Goal: Task Accomplishment & Management: Manage account settings

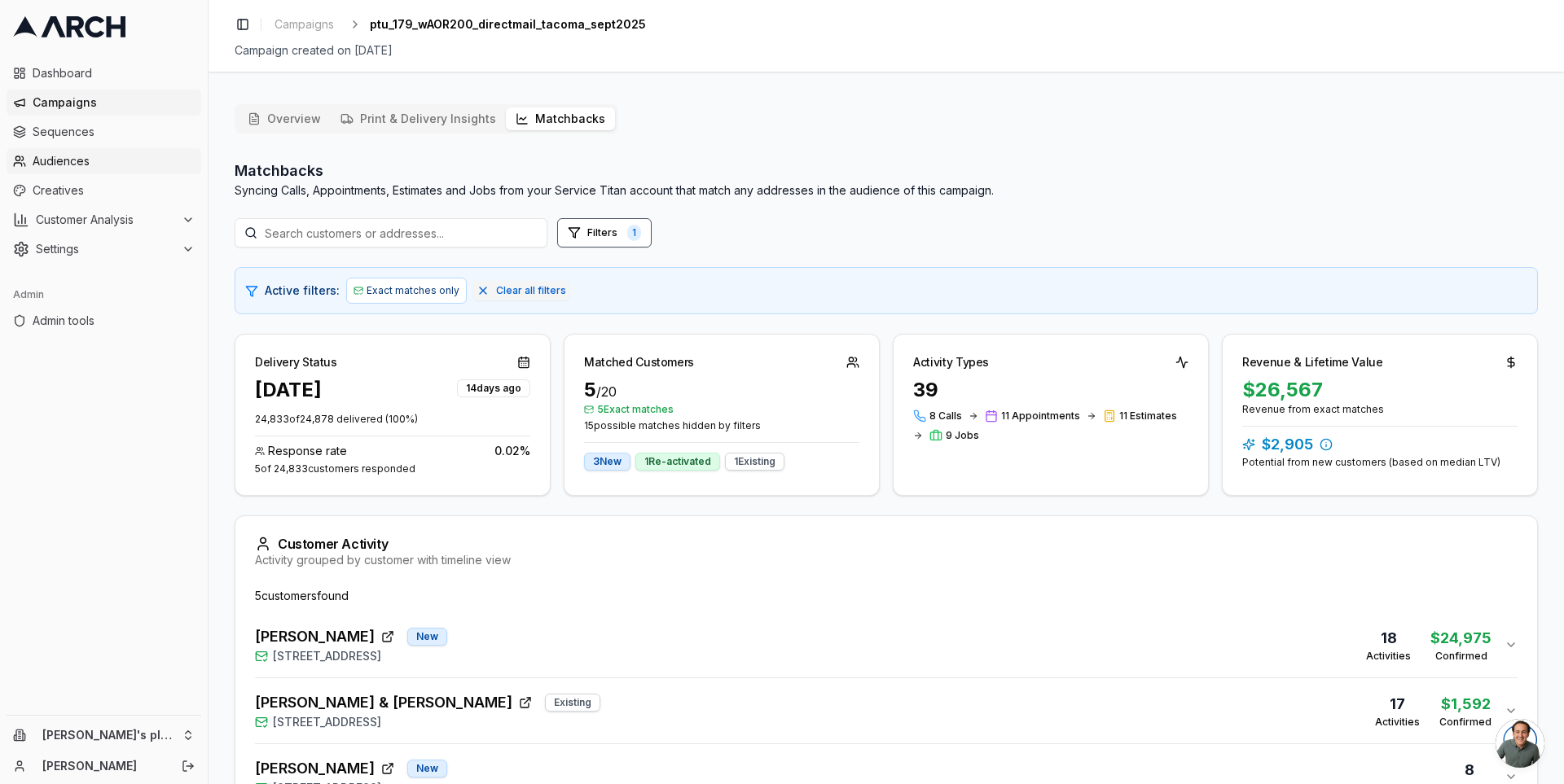
click at [74, 156] on span "Audiences" at bounding box center [114, 161] width 162 height 16
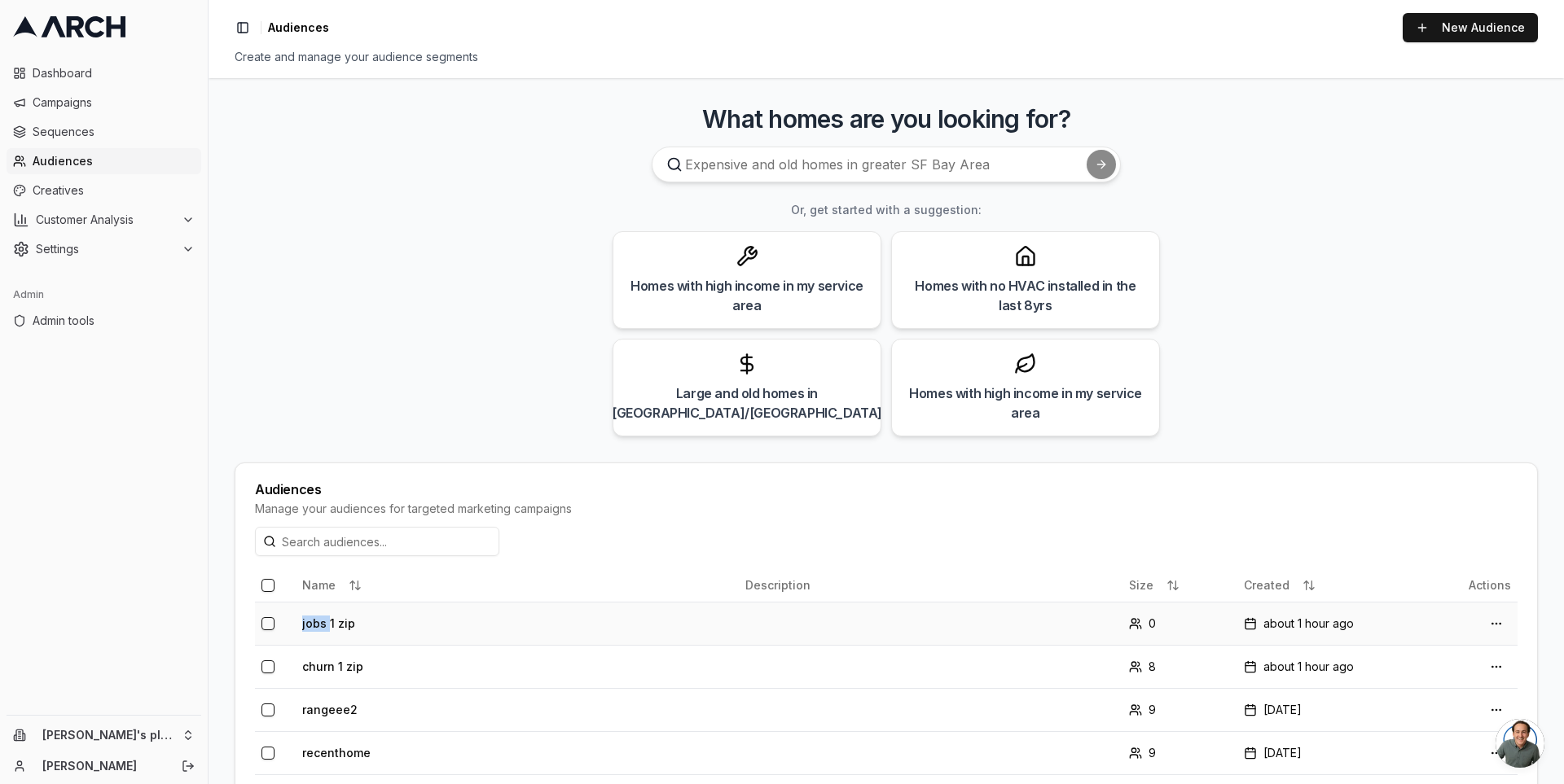
drag, startPoint x: 329, startPoint y: 621, endPoint x: 374, endPoint y: 605, distance: 47.8
click at [374, 605] on td "jobs 1 zip" at bounding box center [517, 624] width 443 height 44
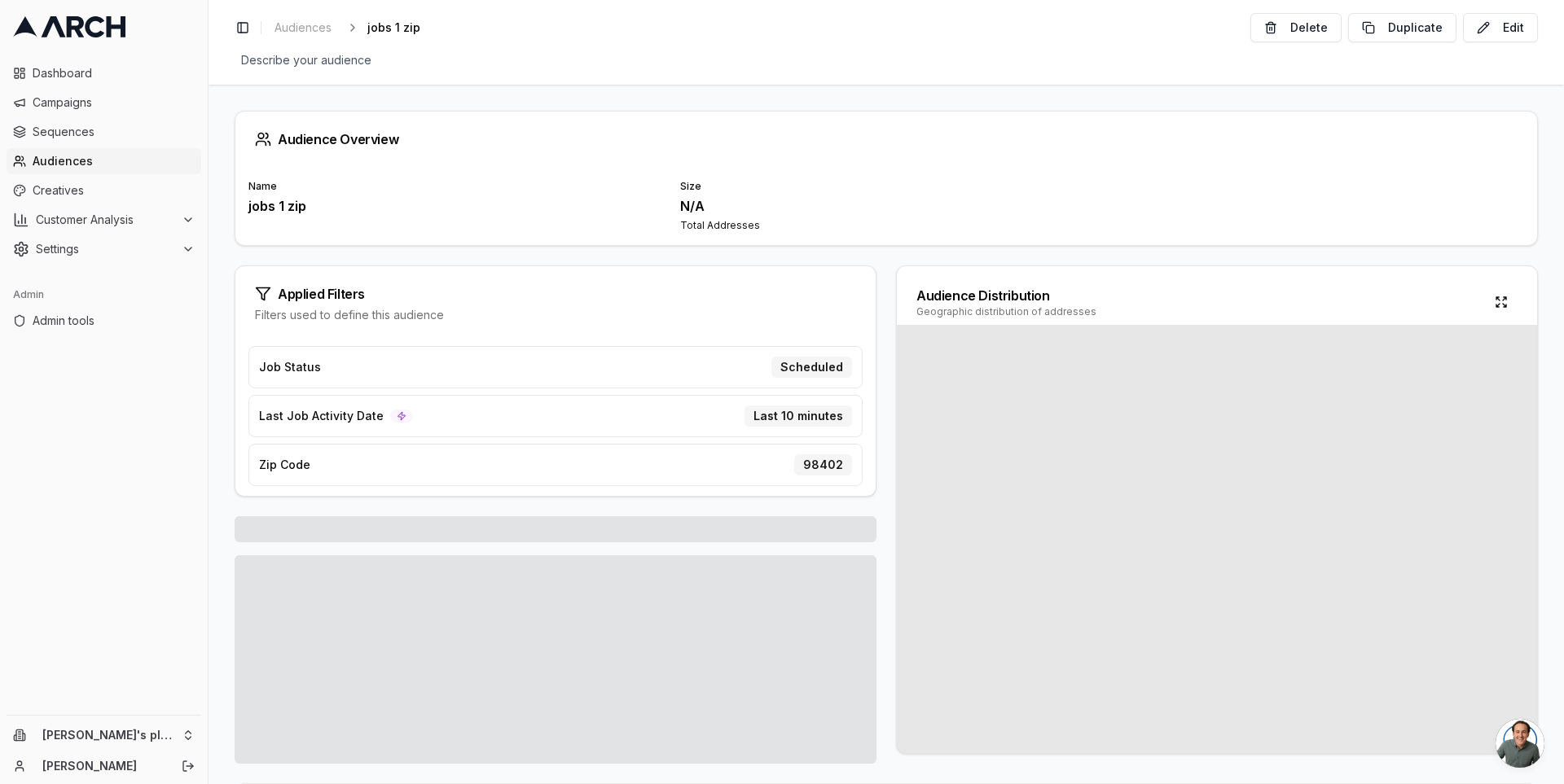
click at [423, 339] on div "Job Status Scheduled Last Job Activity Date Last 10 minutes Zip Code 98402" at bounding box center [555, 414] width 640 height 163
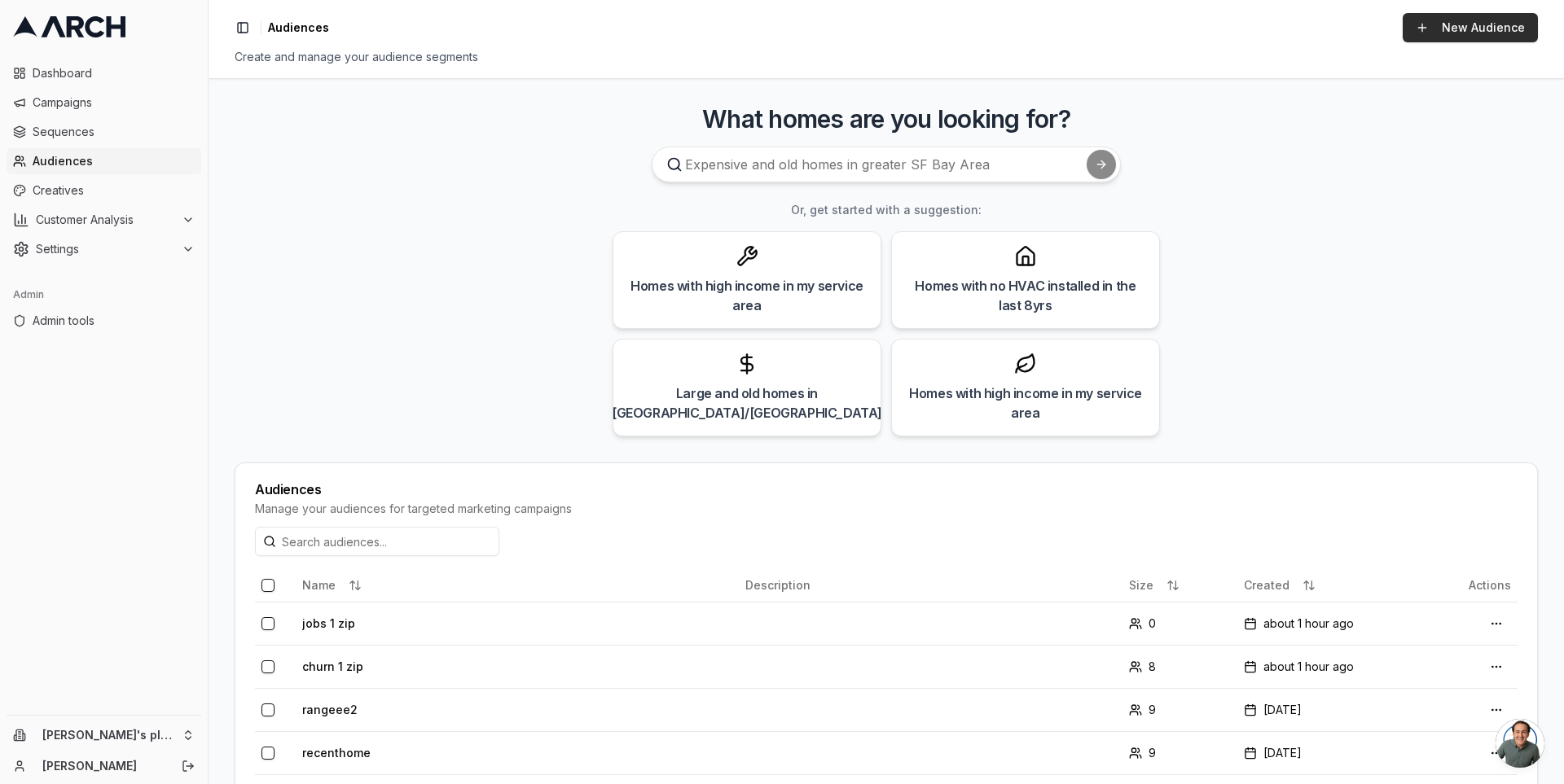
click at [1476, 34] on link "New Audience" at bounding box center [1470, 28] width 136 height 30
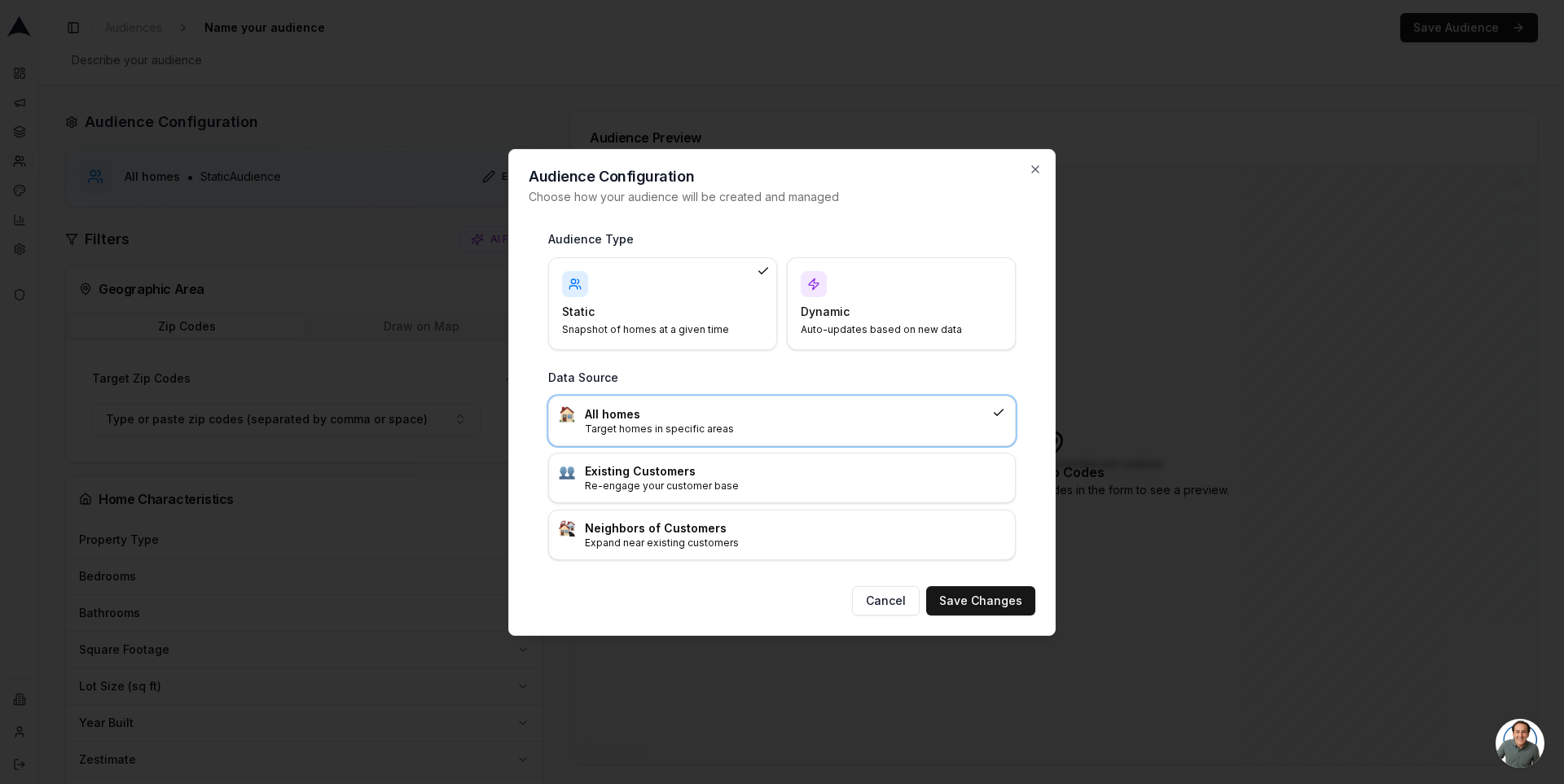
click at [900, 318] on h4 "Dynamic" at bounding box center [892, 311] width 182 height 16
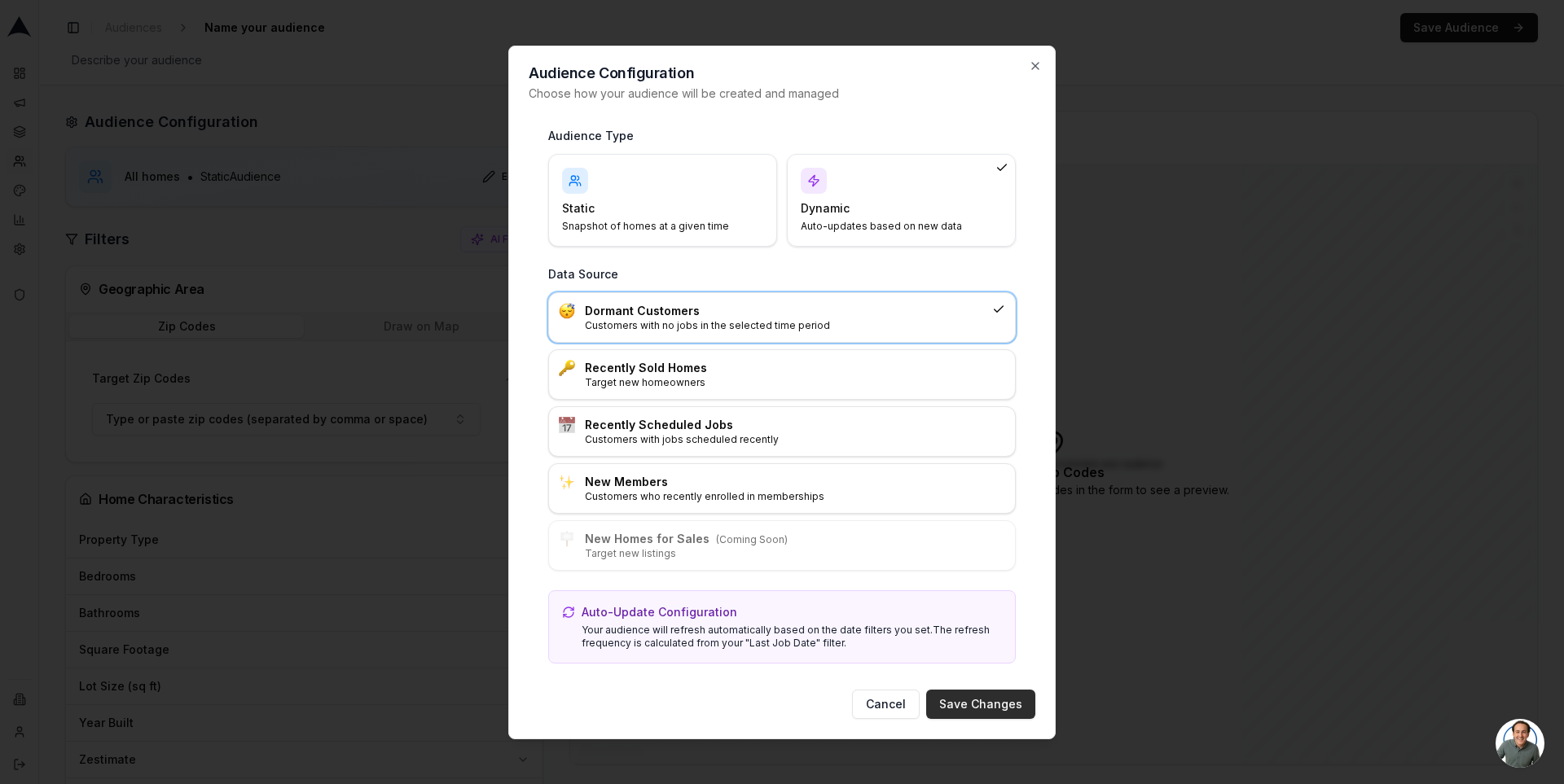
click at [995, 702] on button "Save Changes" at bounding box center [980, 705] width 109 height 30
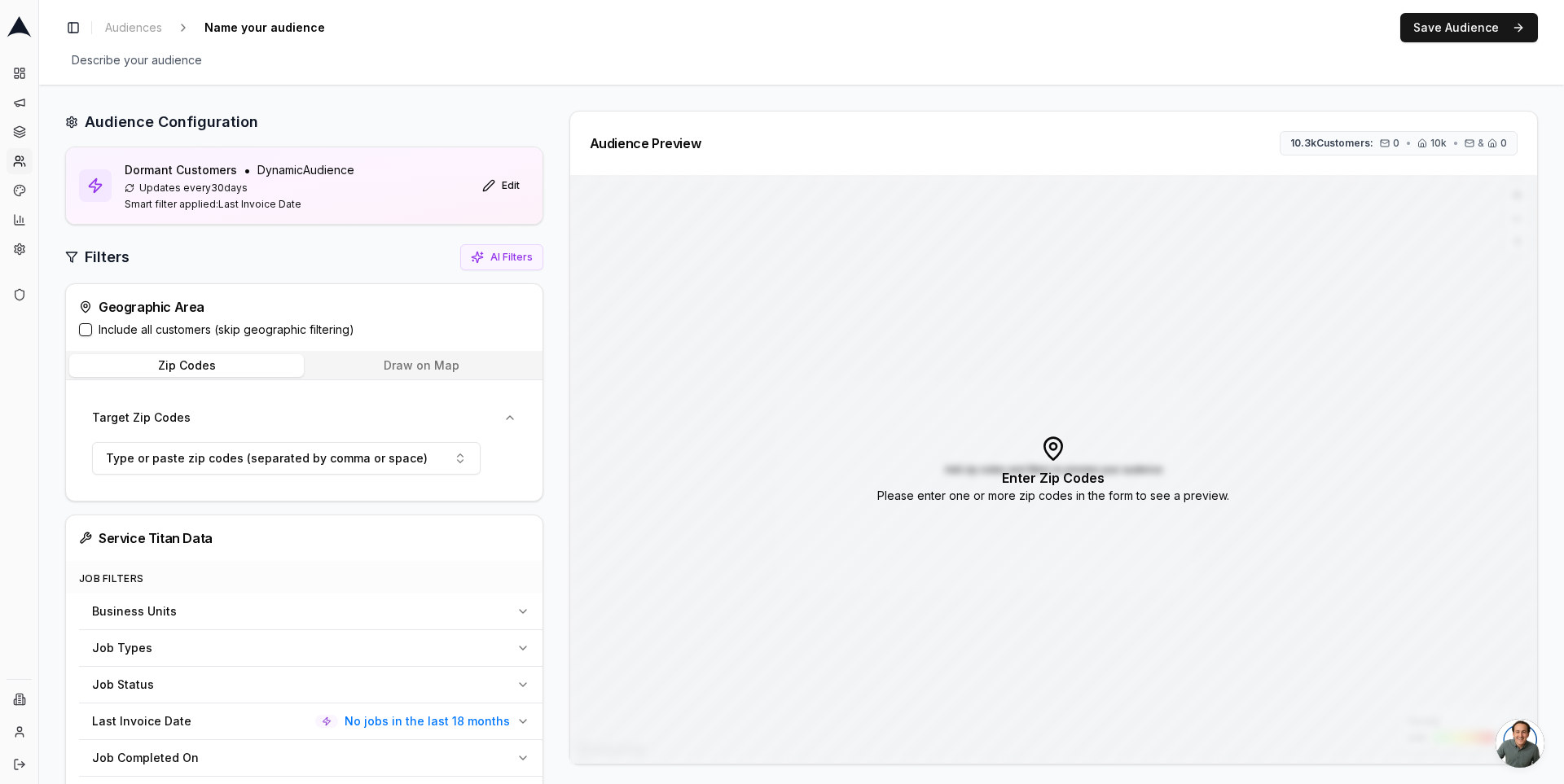
click at [456, 362] on button "Draw on Map" at bounding box center [420, 365] width 234 height 23
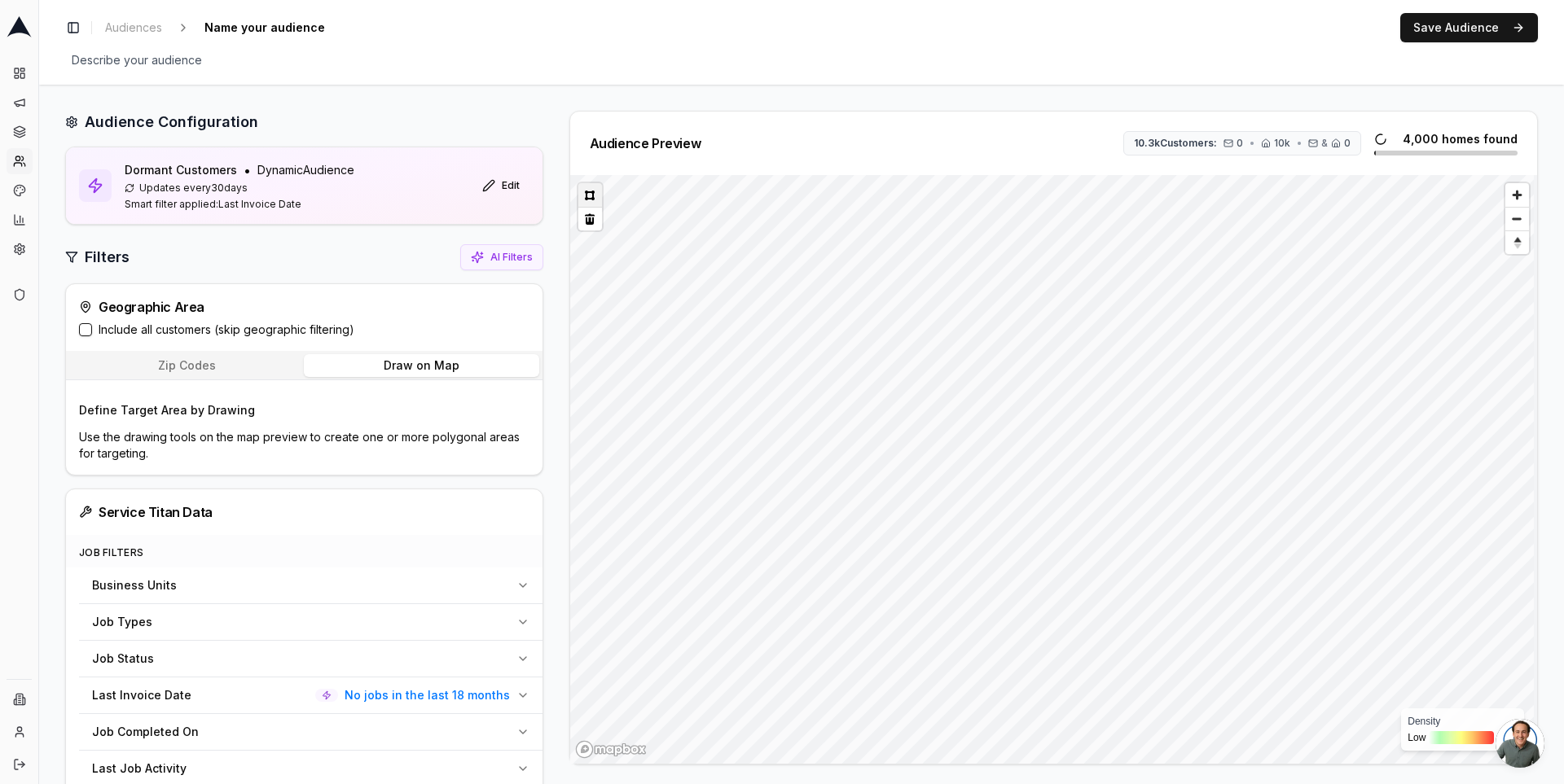
click at [589, 195] on button at bounding box center [591, 195] width 24 height 24
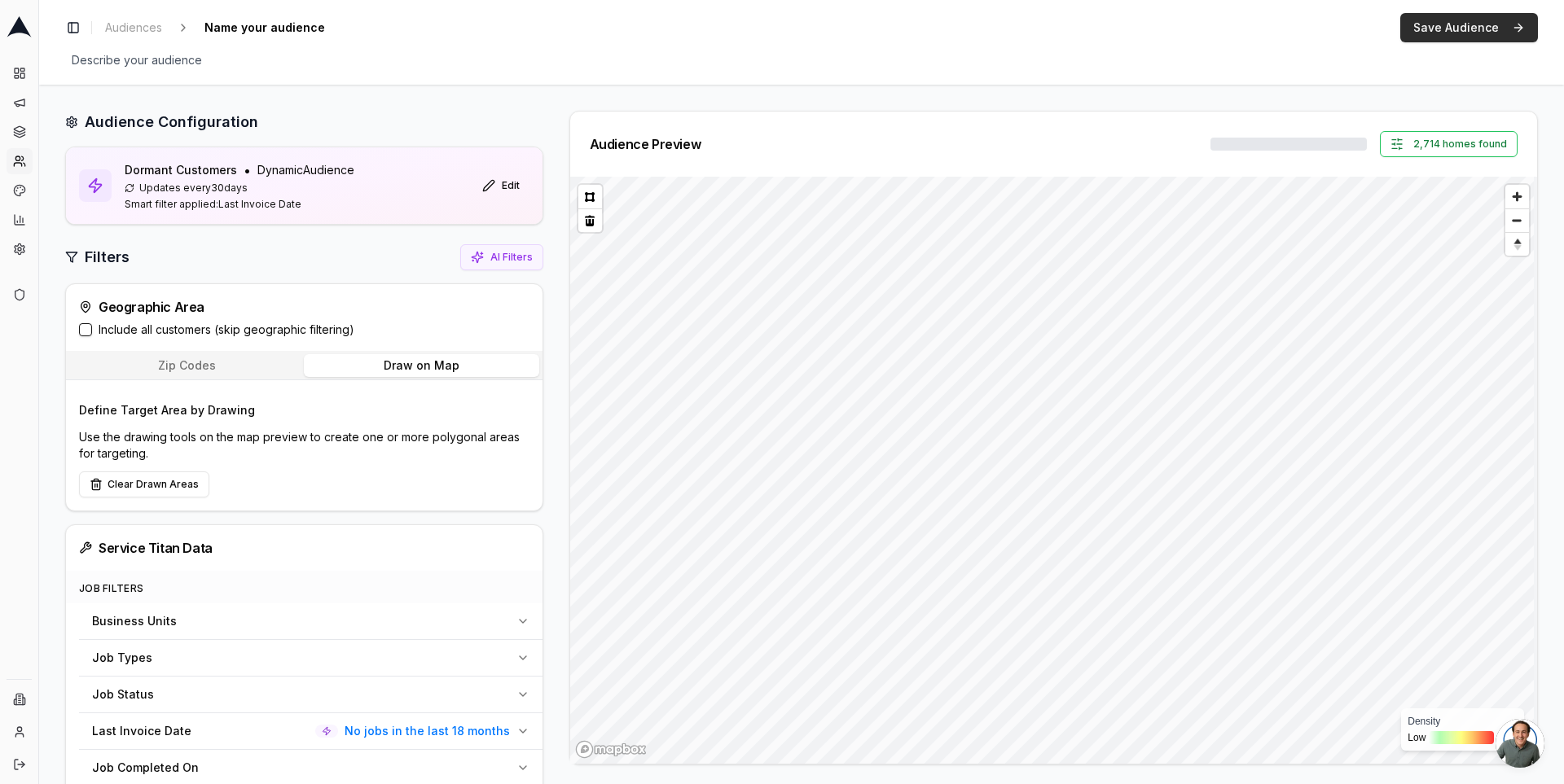
click at [1468, 33] on button "Save Audience" at bounding box center [1469, 28] width 138 height 30
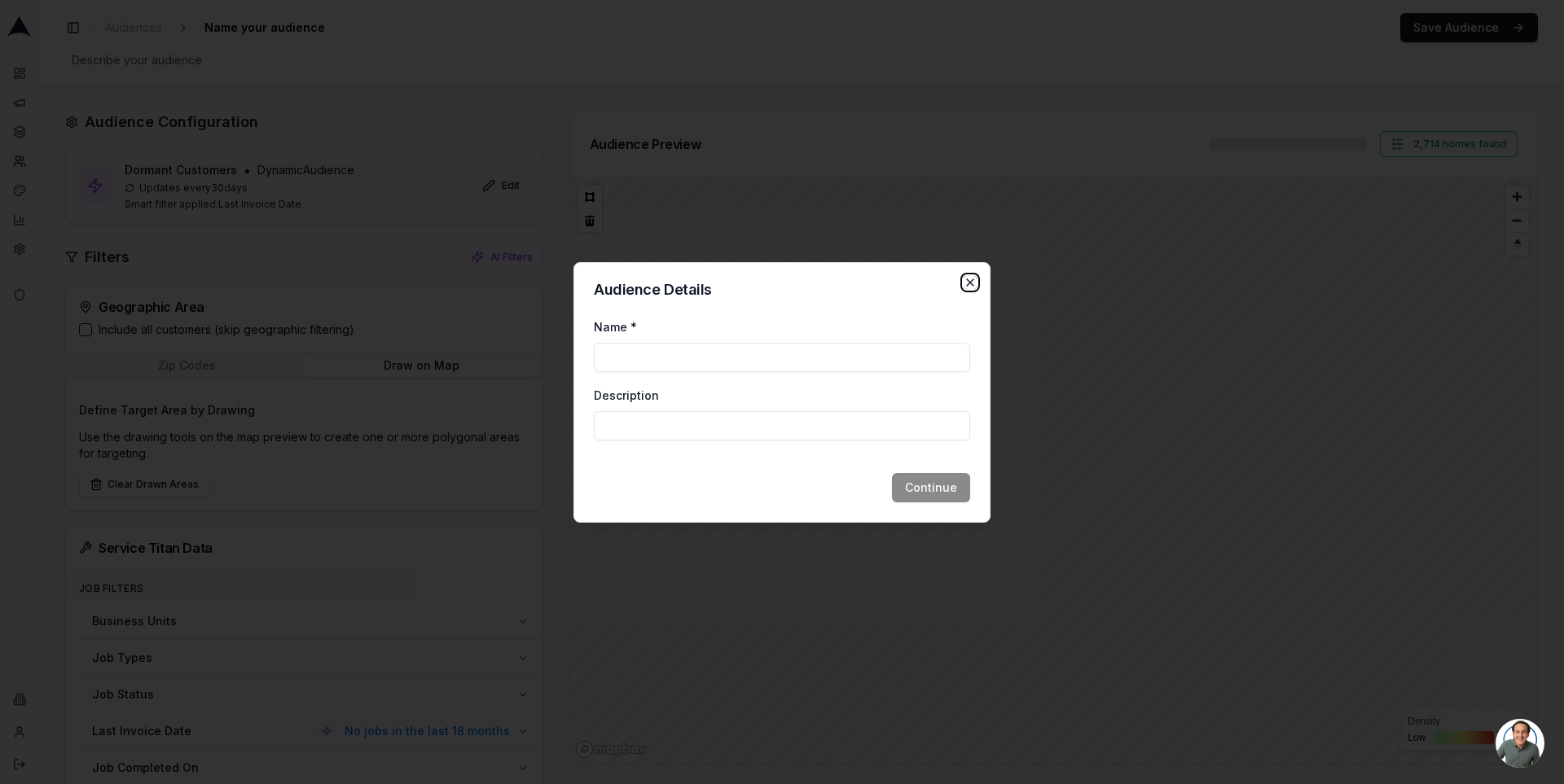
click at [972, 285] on icon "button" at bounding box center [970, 282] width 7 height 7
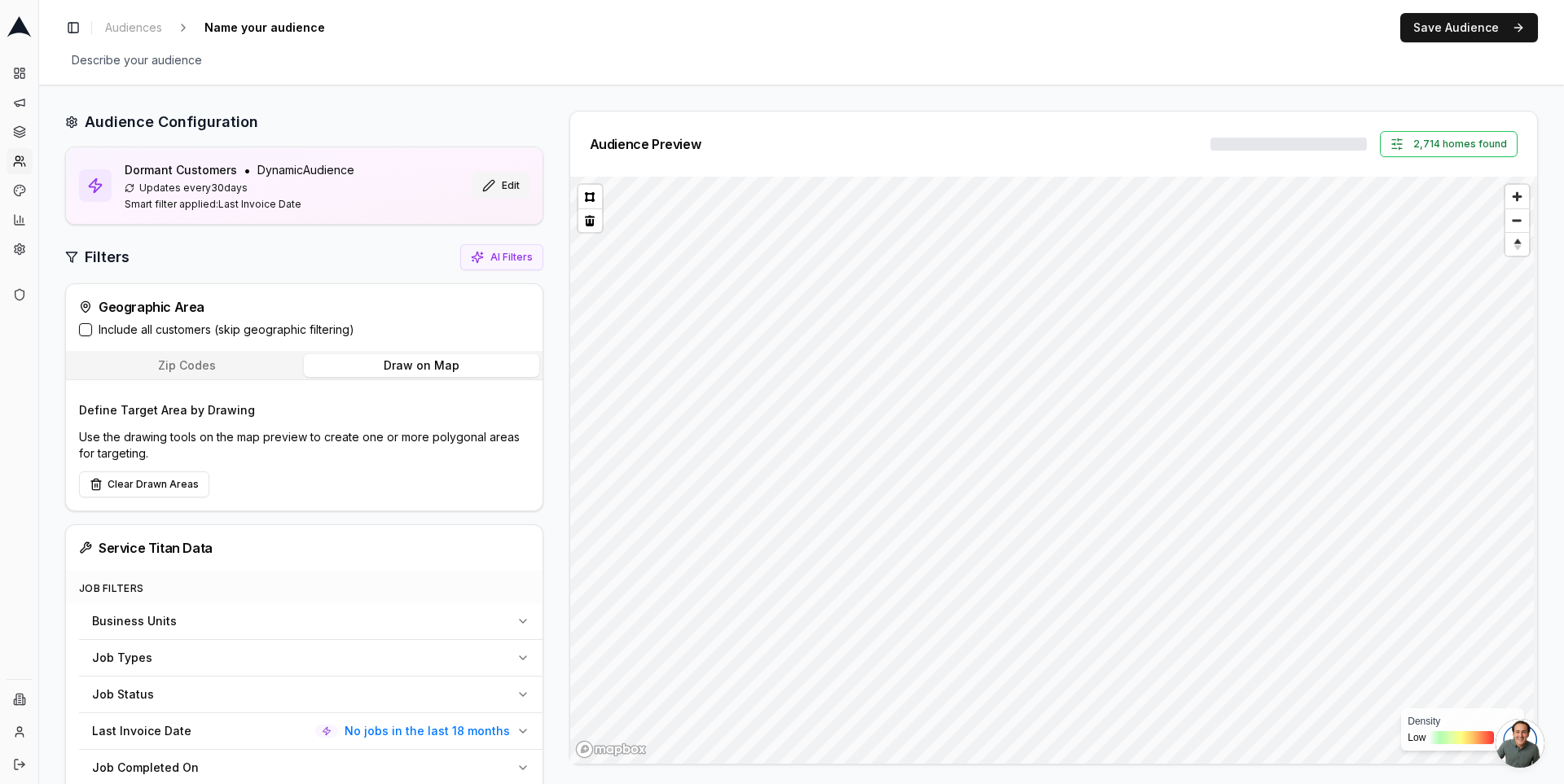
click at [500, 175] on button "Edit" at bounding box center [502, 186] width 57 height 26
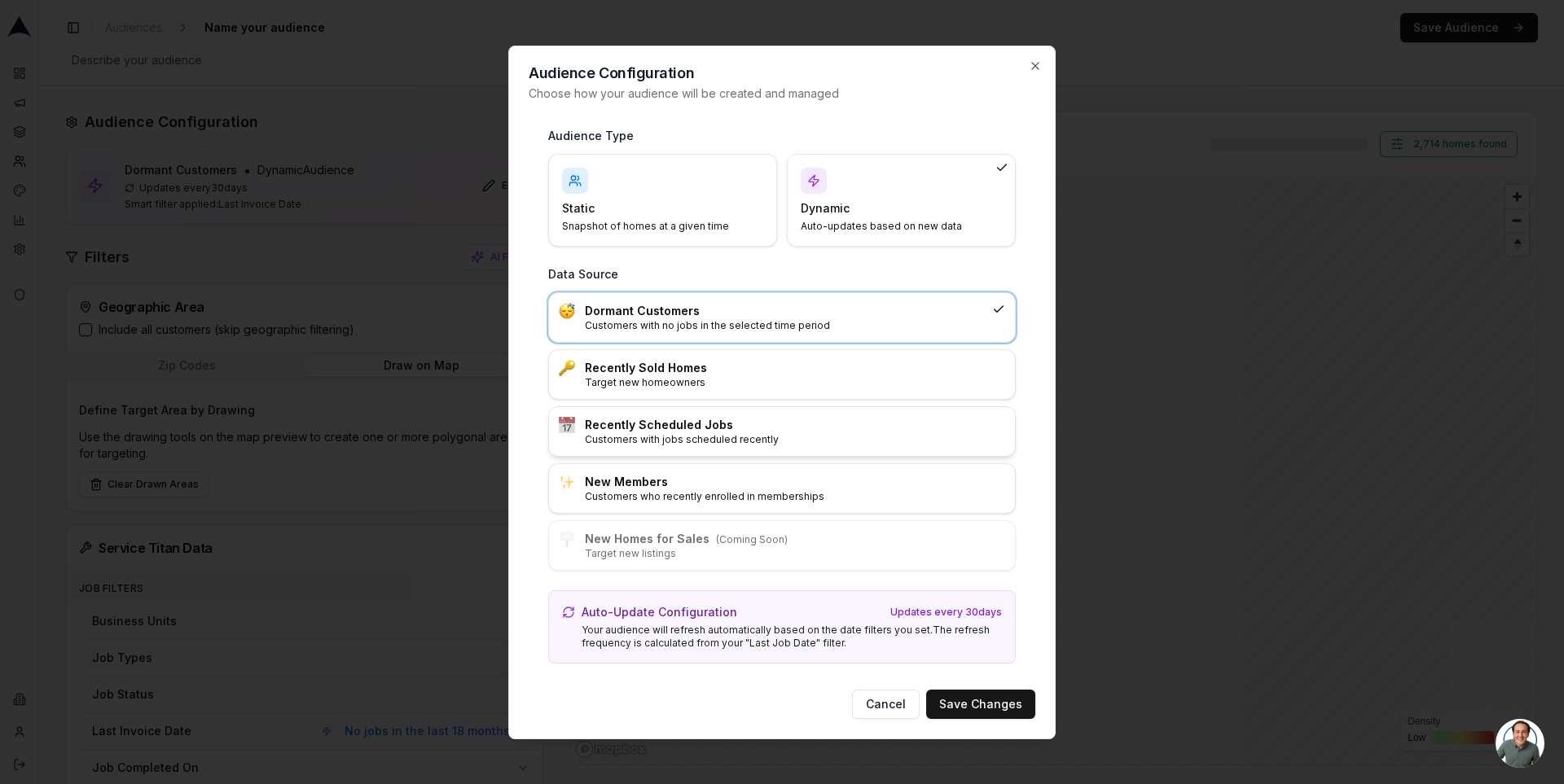
click at [779, 421] on h3 "Recently Scheduled Jobs" at bounding box center [794, 425] width 420 height 16
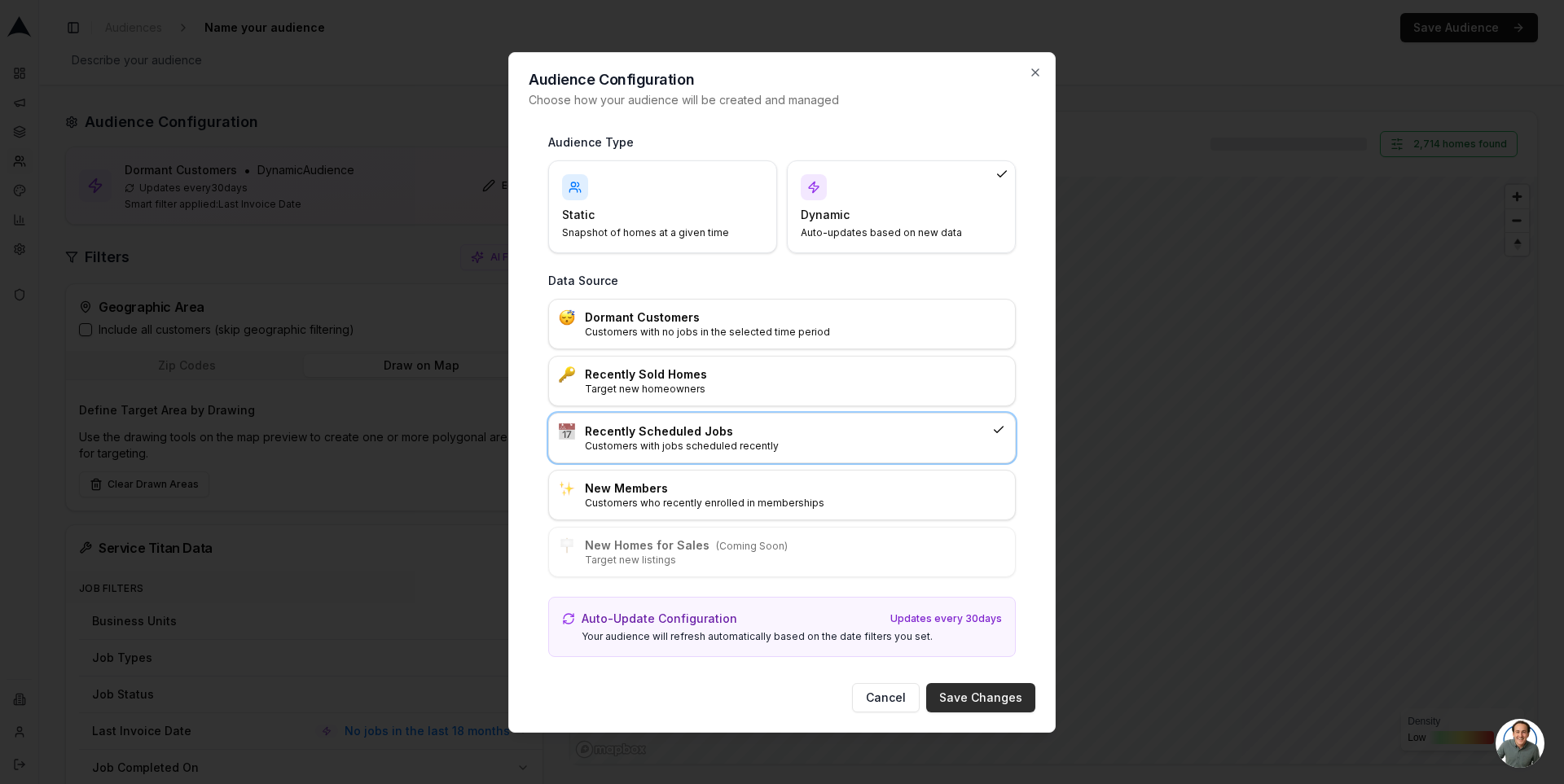
click at [969, 685] on button "Save Changes" at bounding box center [980, 698] width 109 height 30
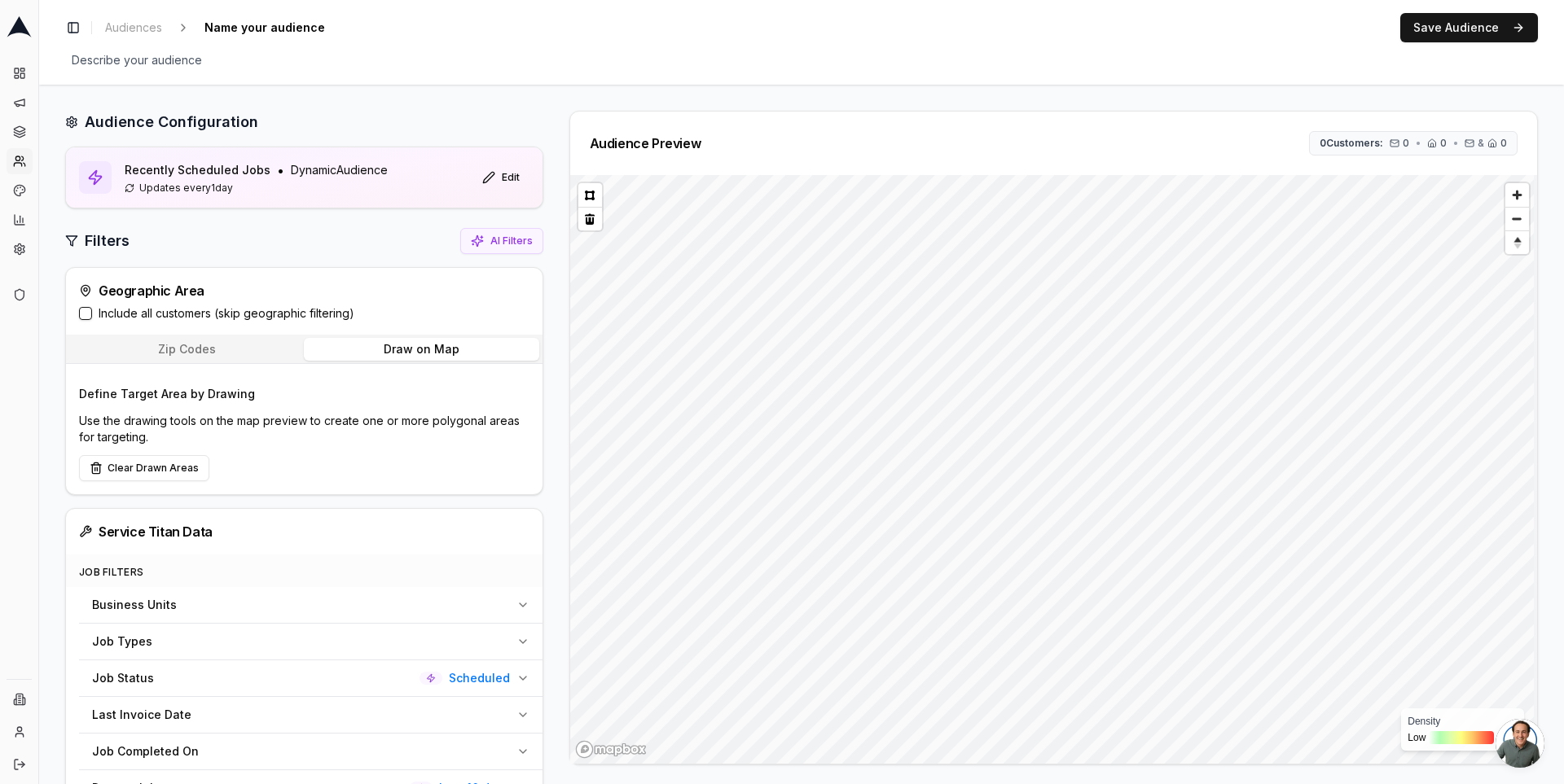
scroll to position [179, 0]
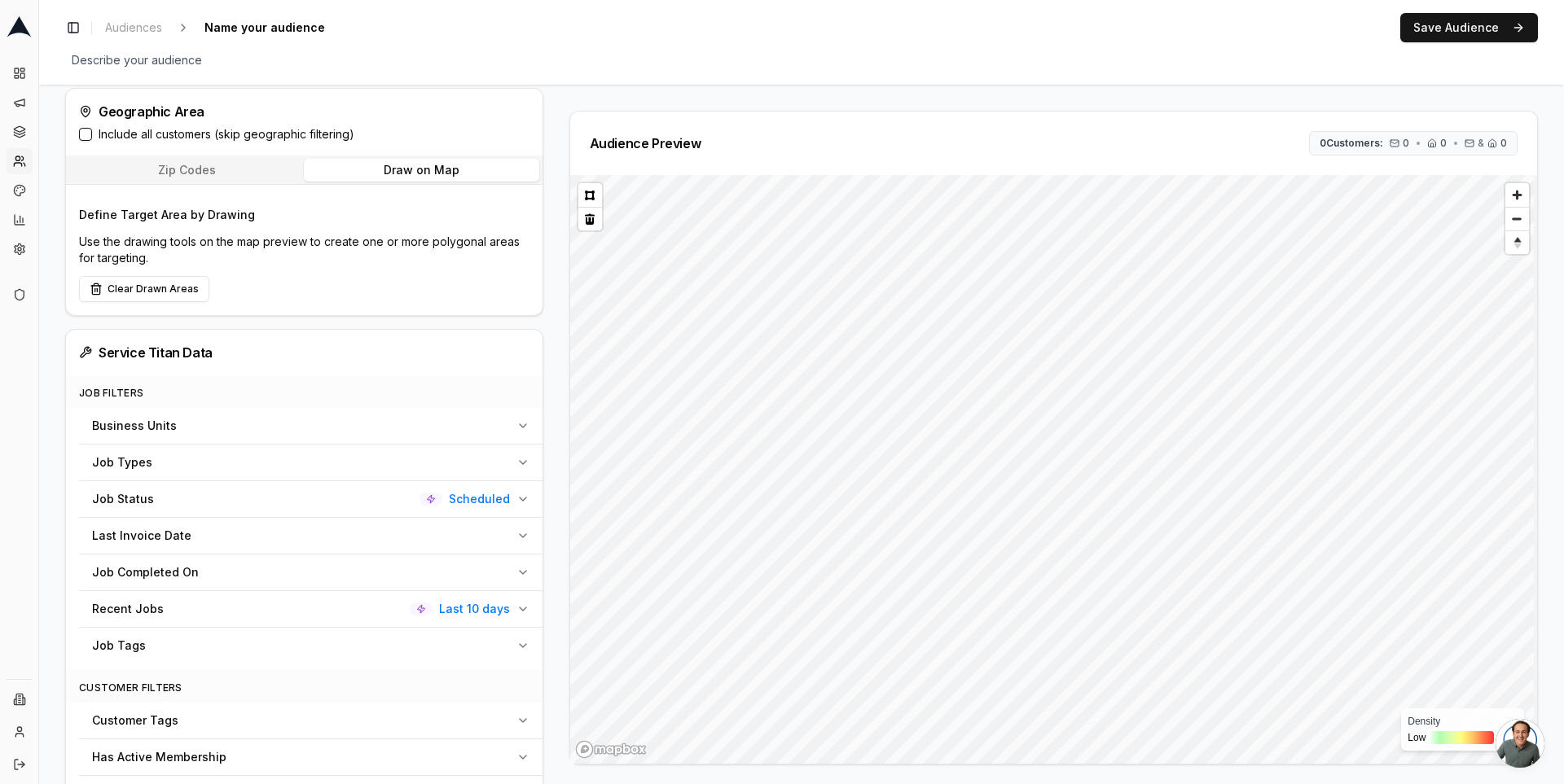
click at [492, 606] on span "Last 10 days" at bounding box center [475, 609] width 71 height 16
click at [353, 634] on button "Last 10 days" at bounding box center [293, 649] width 402 height 30
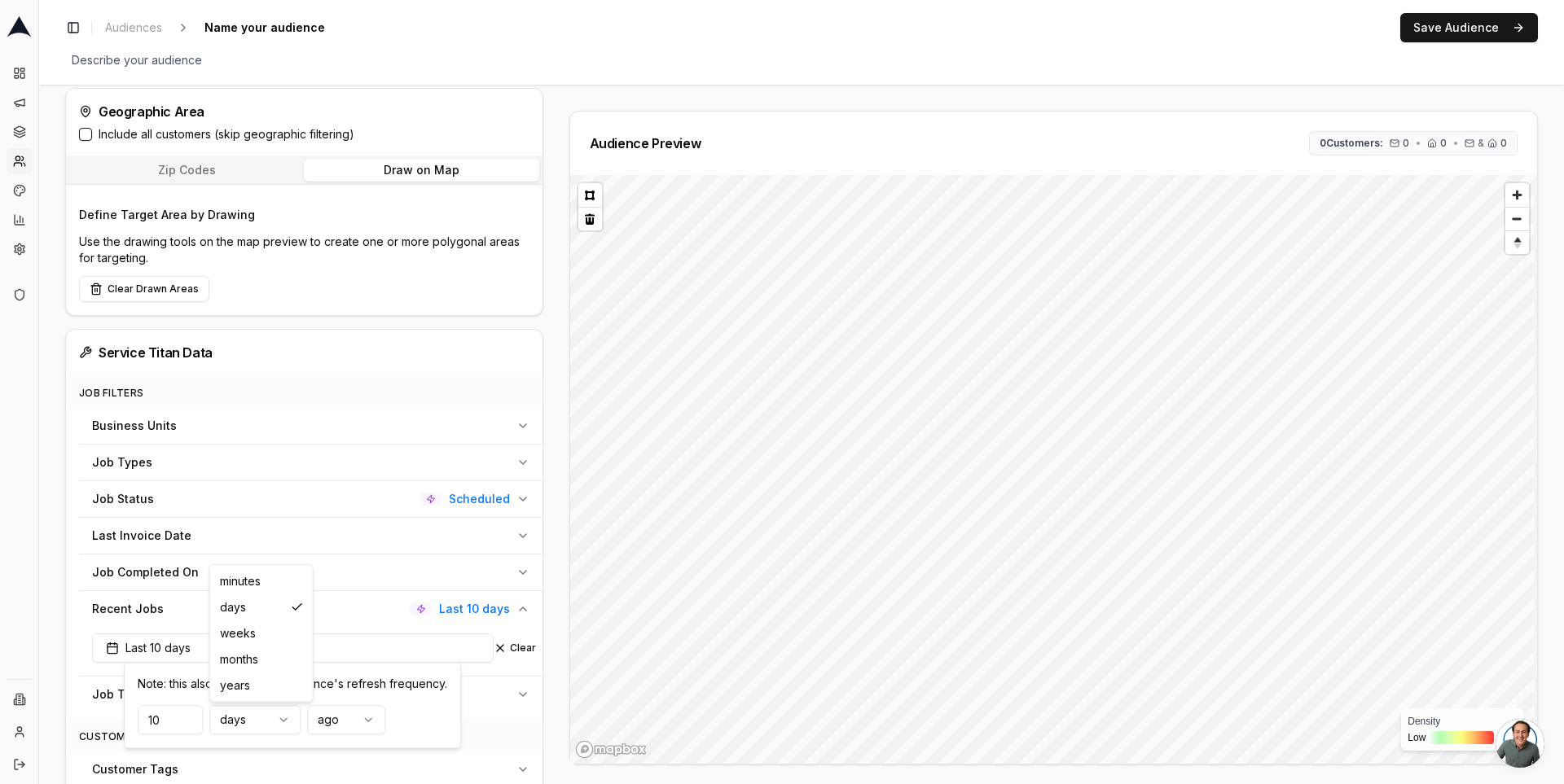
click at [256, 717] on html "Dashboard Campaigns Sequences Audiences Creatives Customer Analysis Settings Ad…" at bounding box center [782, 392] width 1564 height 784
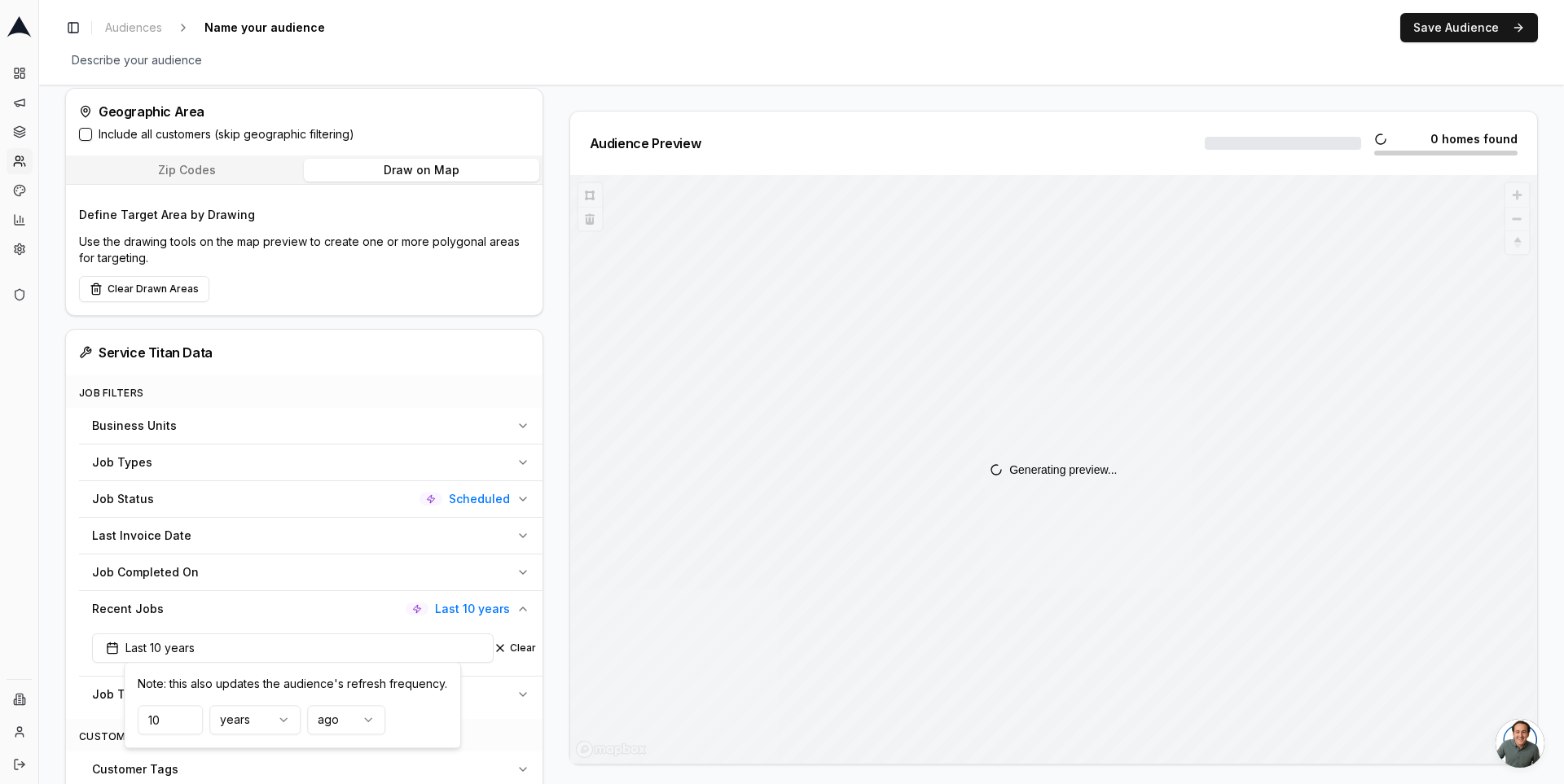
click at [167, 723] on input "10" at bounding box center [170, 720] width 65 height 30
type input "1"
click at [557, 704] on div "Audience Preview 0 homes found Generating preview..." at bounding box center [1048, 437] width 981 height 653
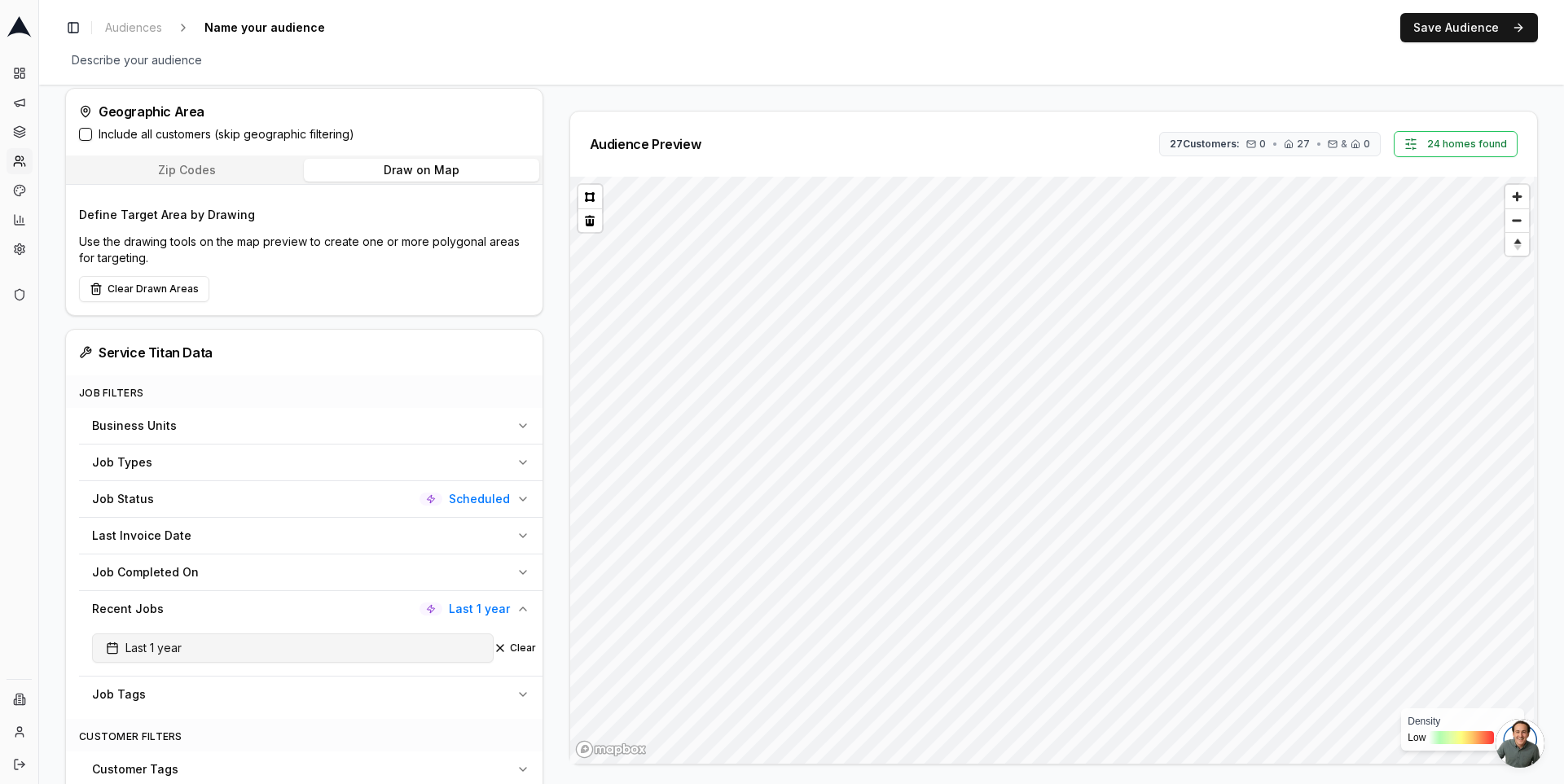
click at [397, 649] on button "Last 1 year" at bounding box center [293, 649] width 402 height 30
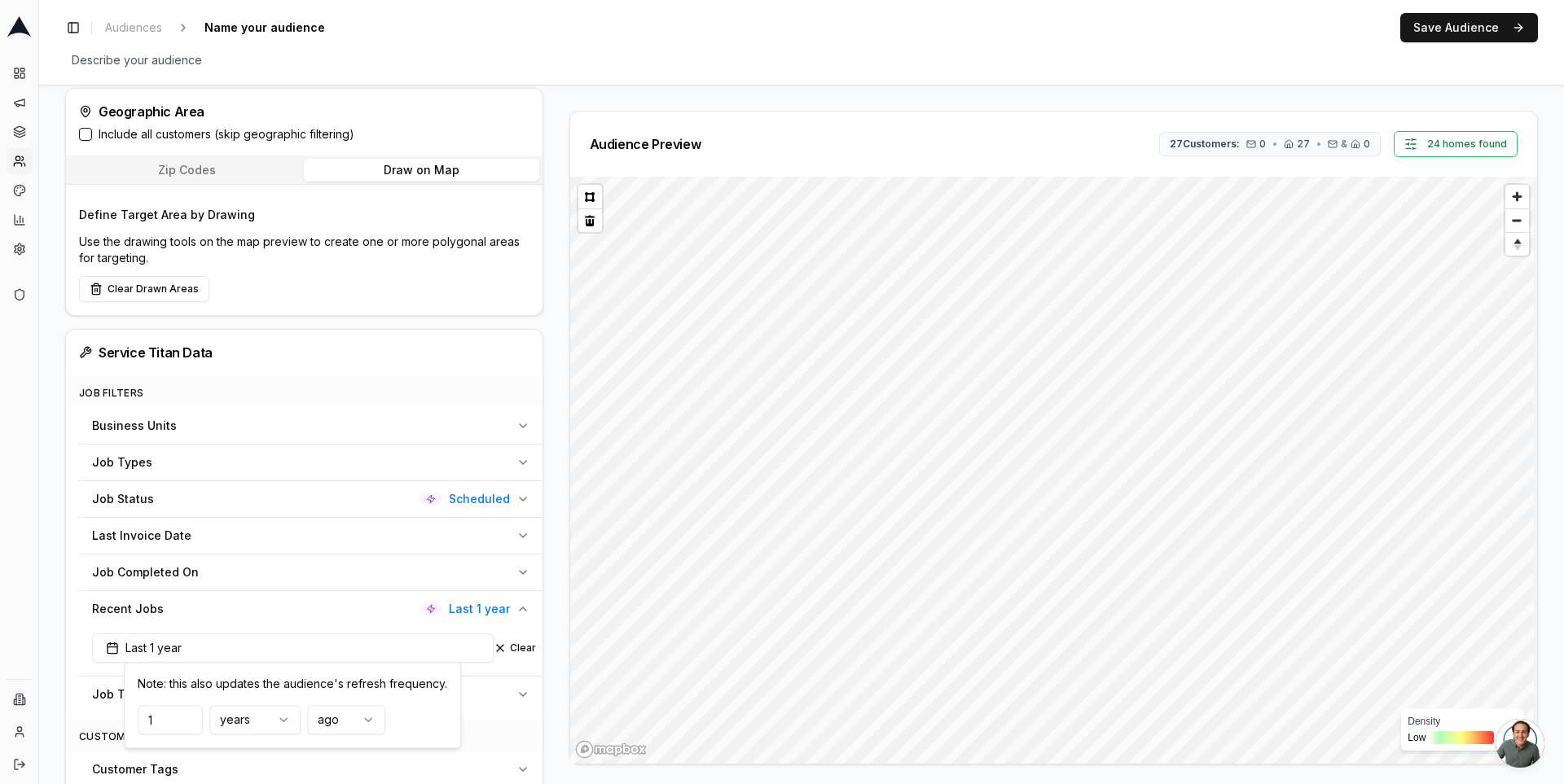
click at [169, 725] on input "1" at bounding box center [170, 720] width 65 height 30
type input "10"
click at [266, 721] on html "Dashboard Campaigns Sequences Audiences Creatives Customer Analysis Settings Ad…" at bounding box center [782, 392] width 1564 height 784
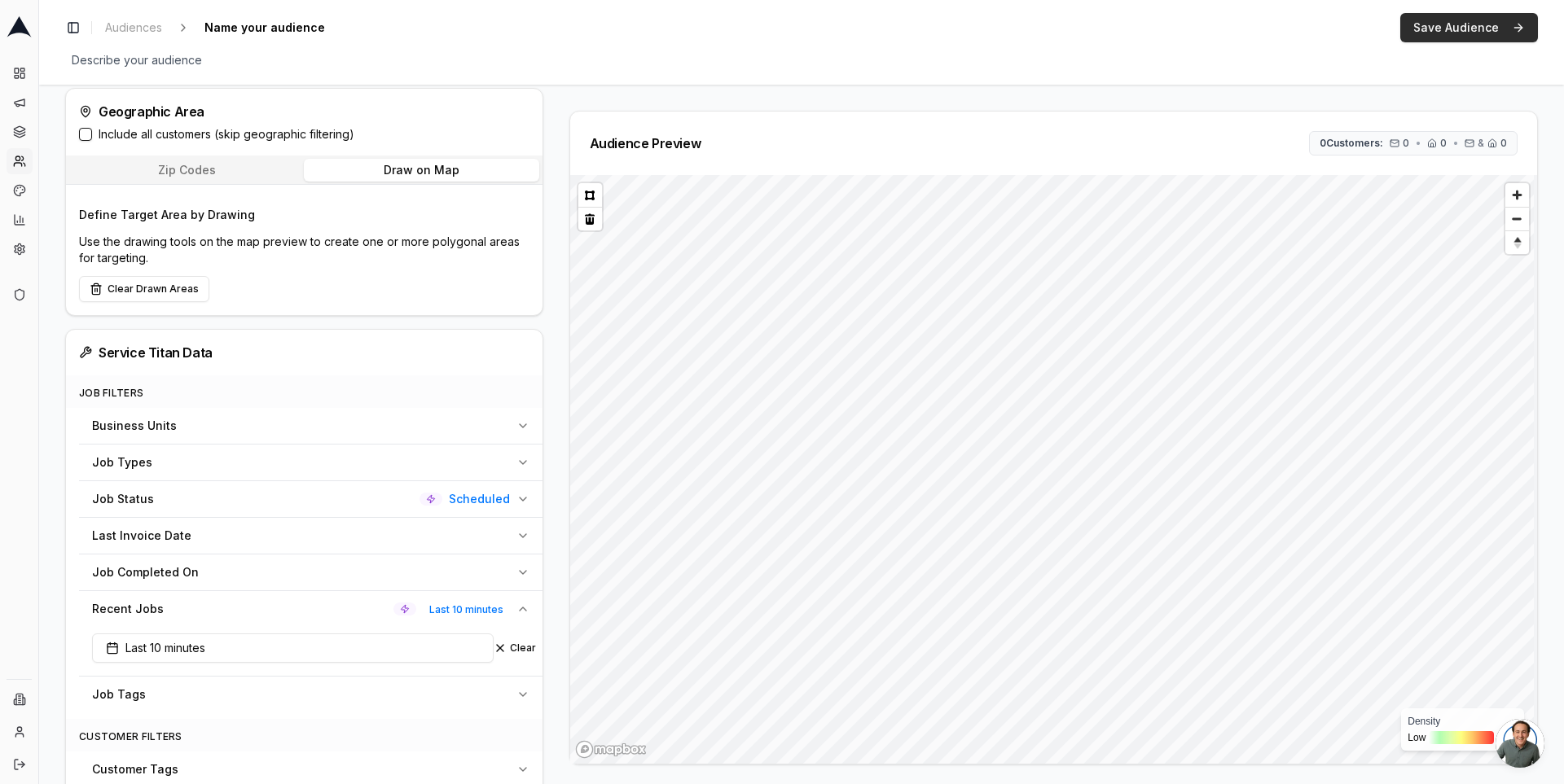
click at [1472, 23] on button "Save Audience" at bounding box center [1469, 28] width 138 height 30
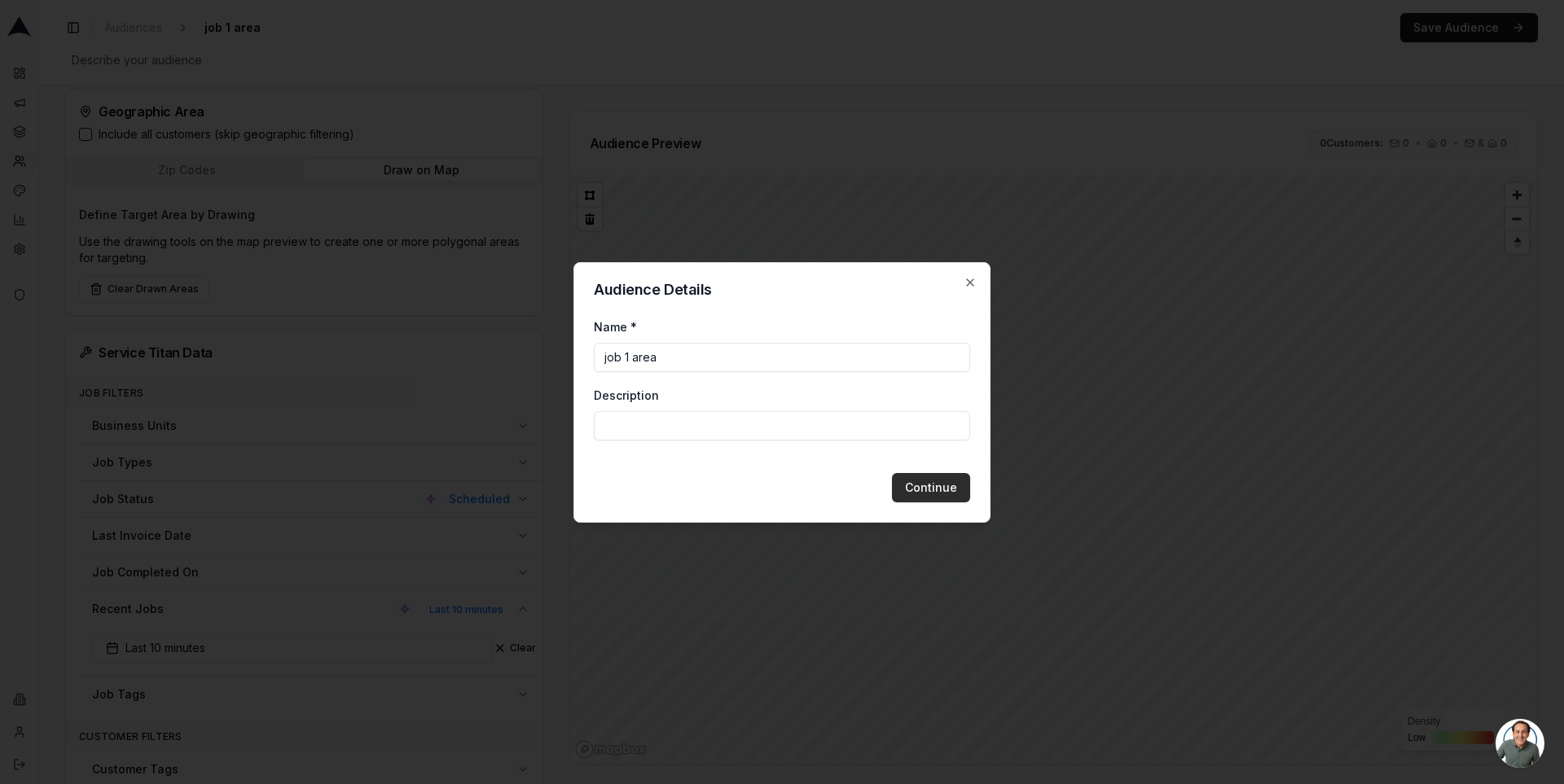
type input "job 1 area"
click at [937, 490] on button "Continue" at bounding box center [931, 487] width 78 height 30
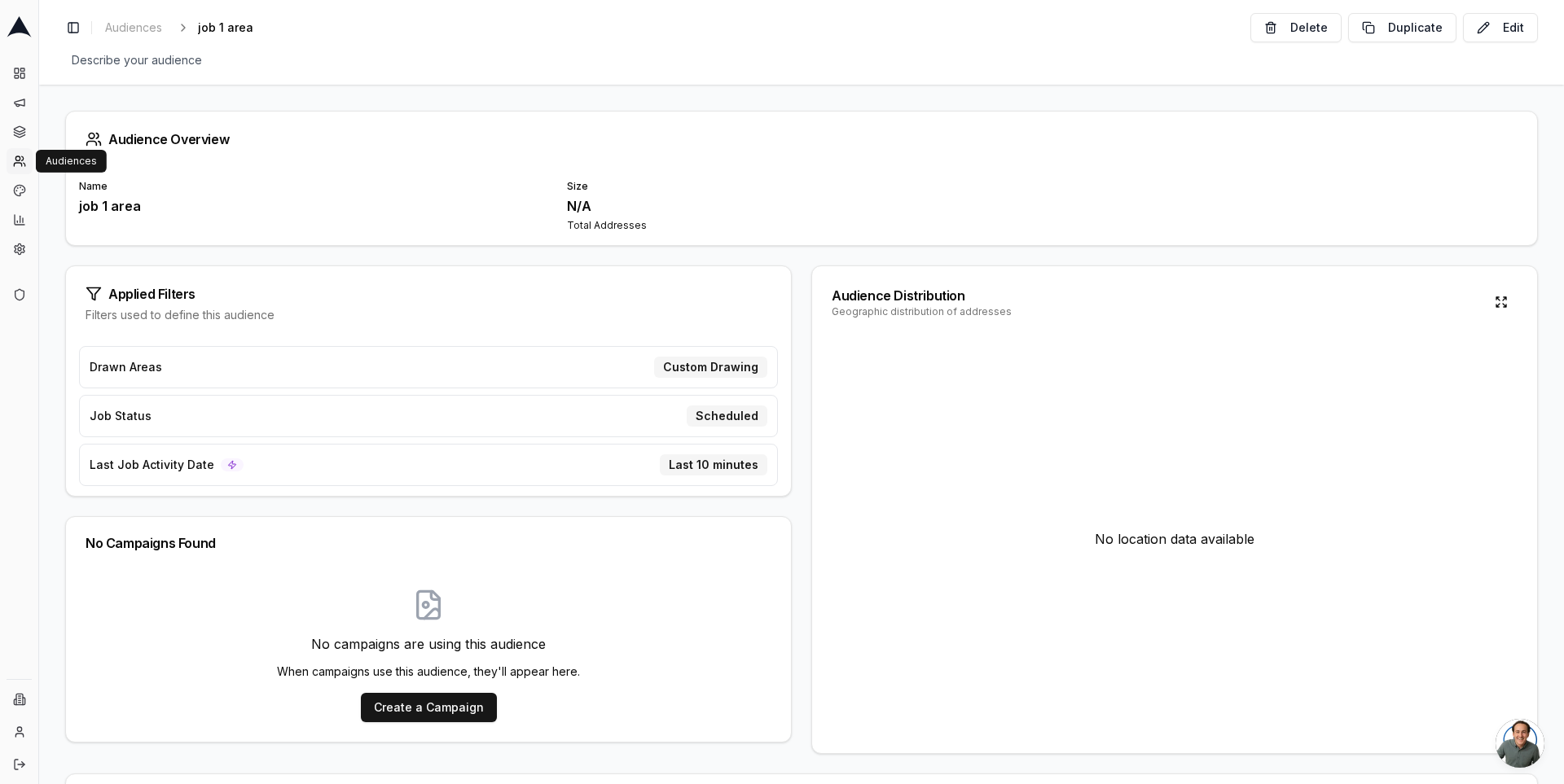
click at [22, 167] on icon at bounding box center [19, 160] width 13 height 13
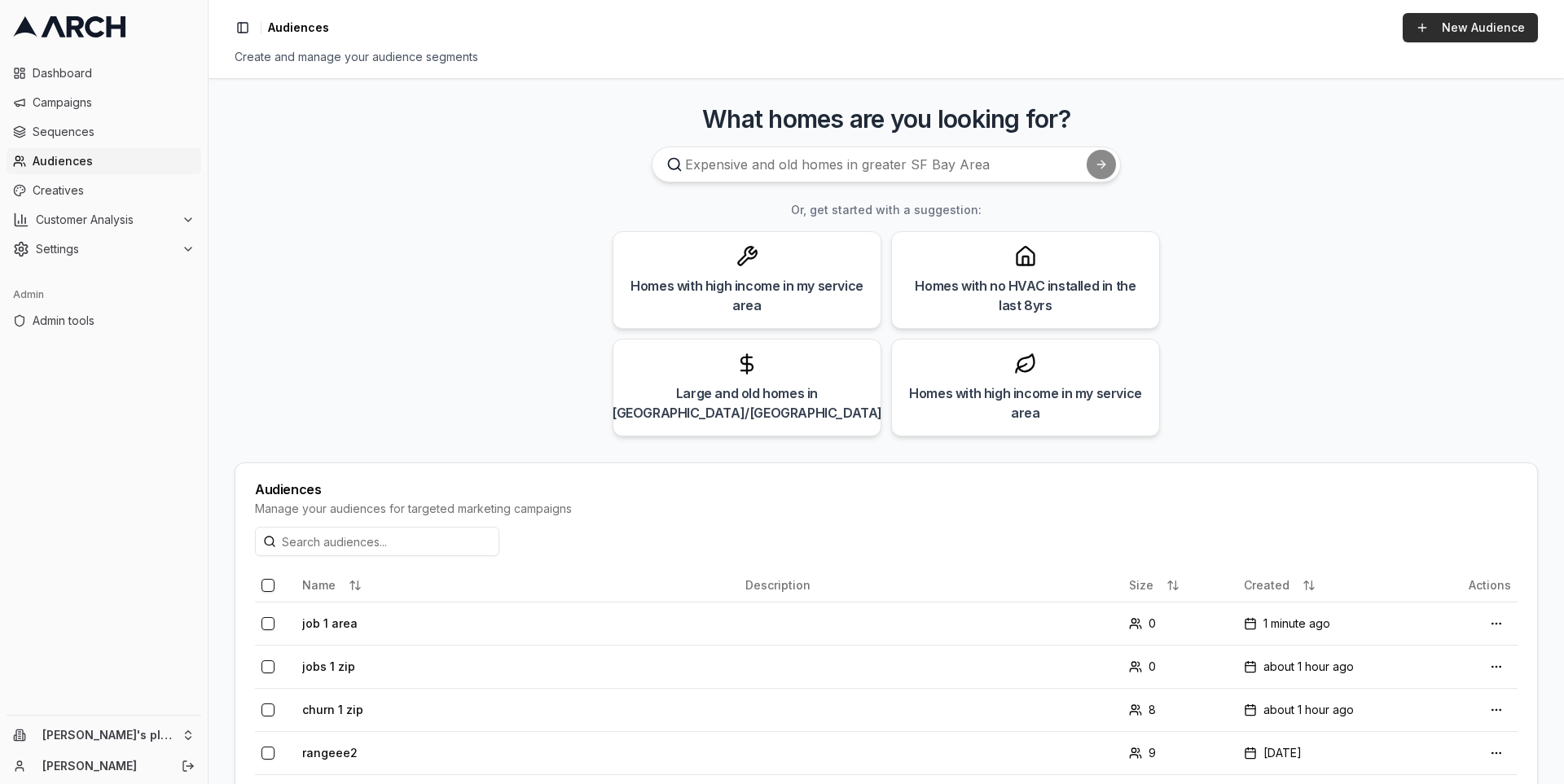
click at [1465, 17] on link "New Audience" at bounding box center [1470, 28] width 136 height 30
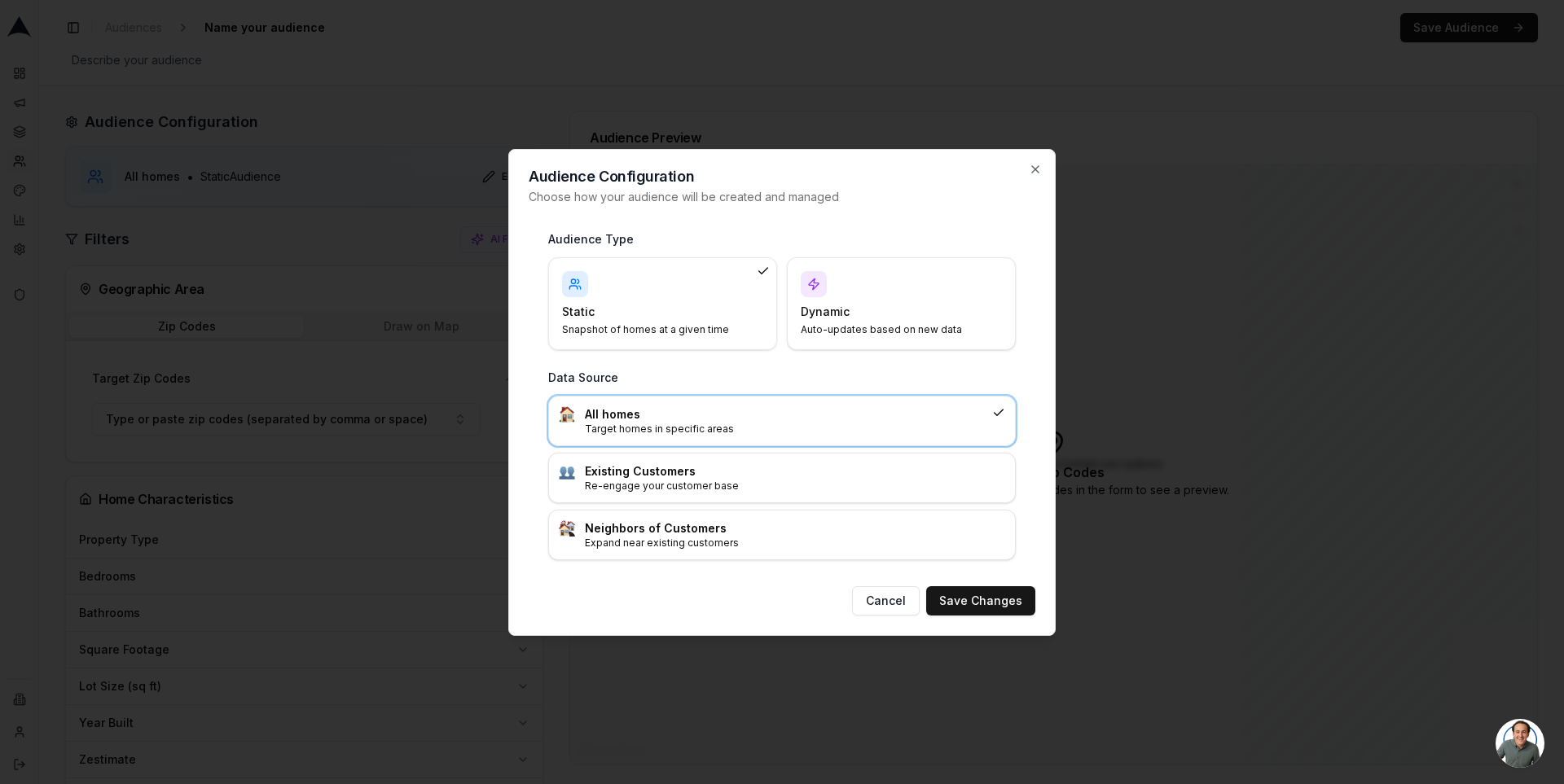
click at [841, 275] on div "Dynamic Auto-updates based on new data" at bounding box center [901, 304] width 201 height 65
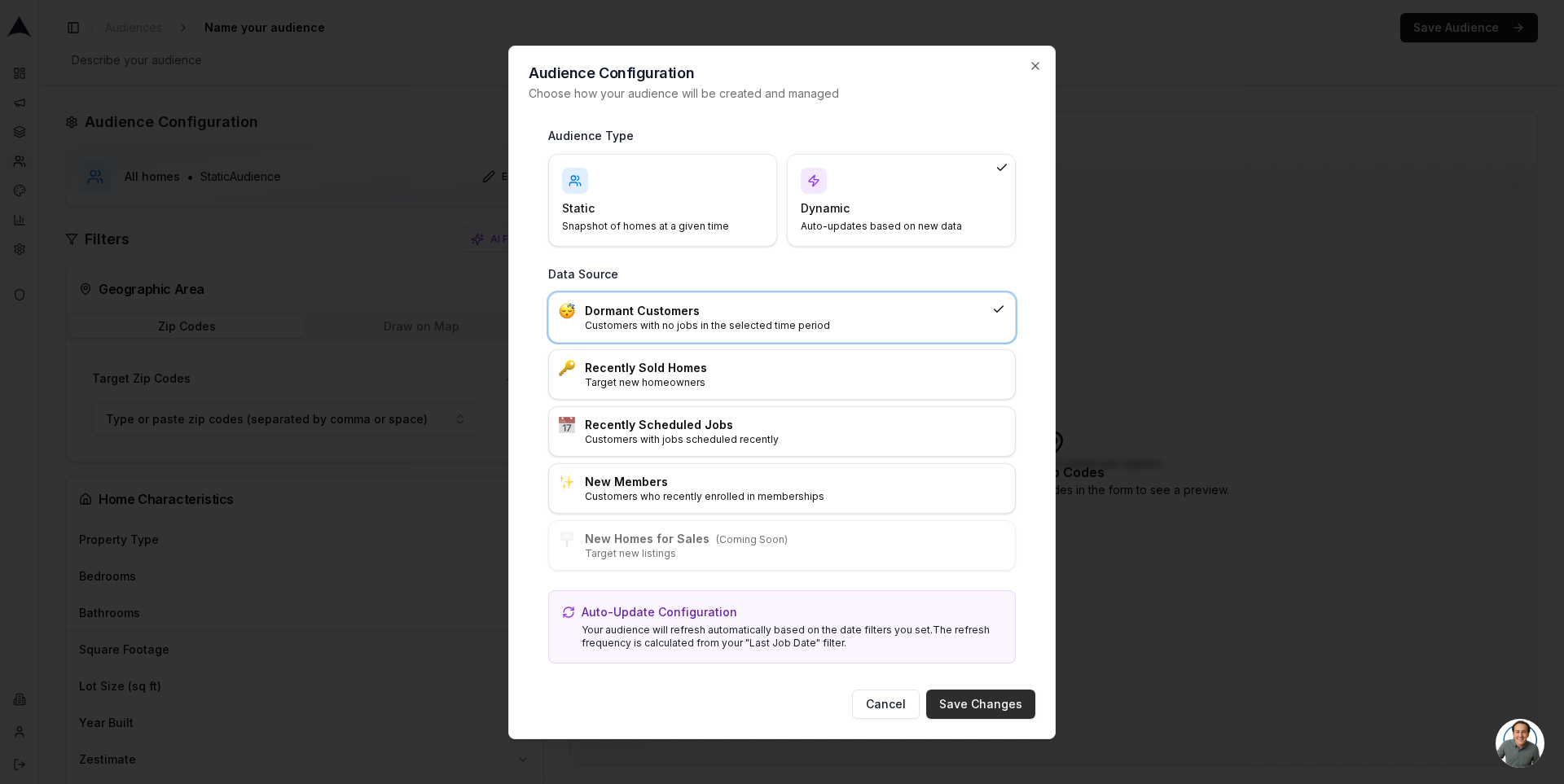
click at [967, 703] on button "Save Changes" at bounding box center [980, 705] width 109 height 30
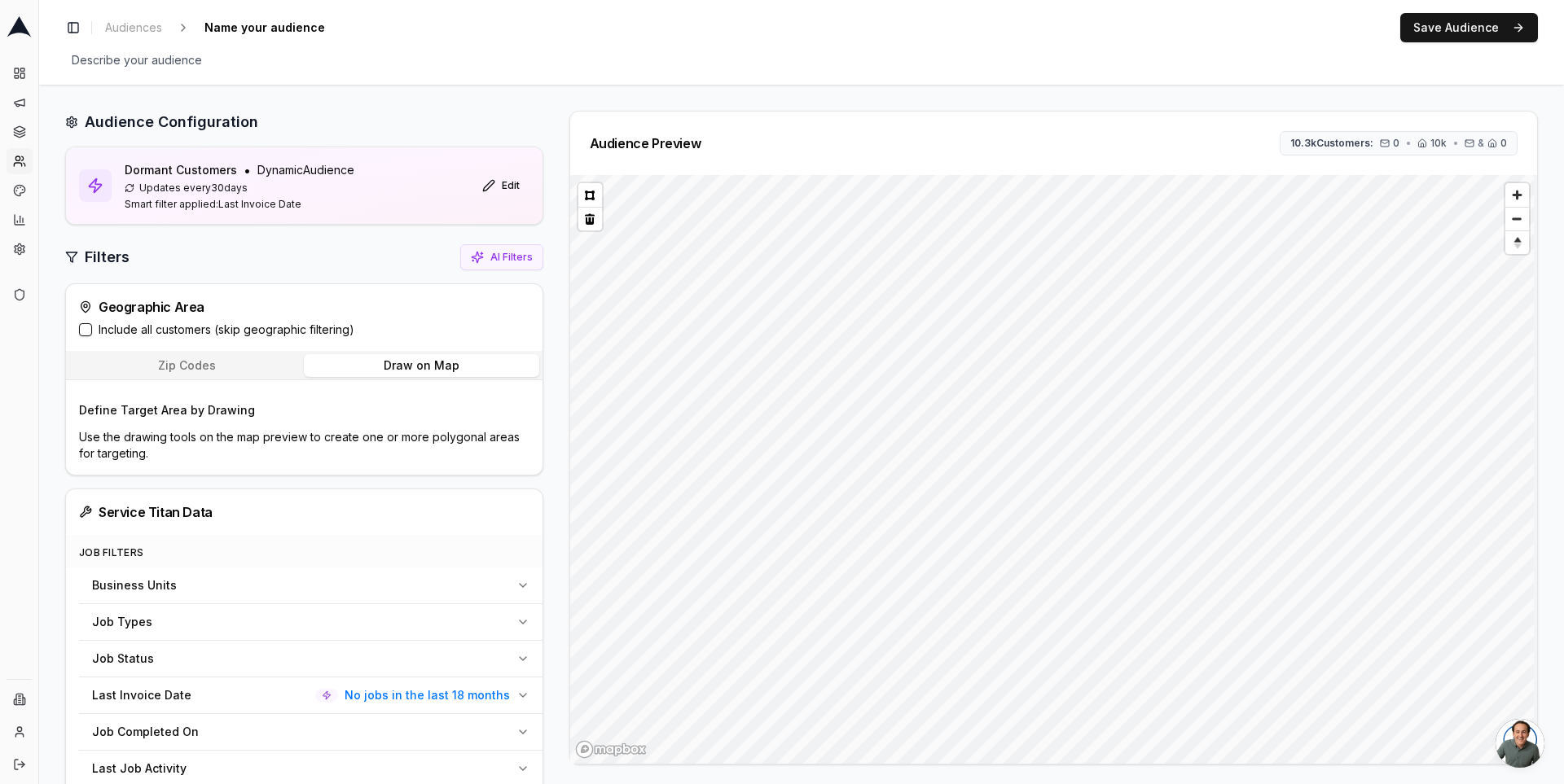
click at [439, 372] on button "Draw on Map" at bounding box center [420, 365] width 234 height 23
click at [587, 194] on button at bounding box center [591, 195] width 24 height 24
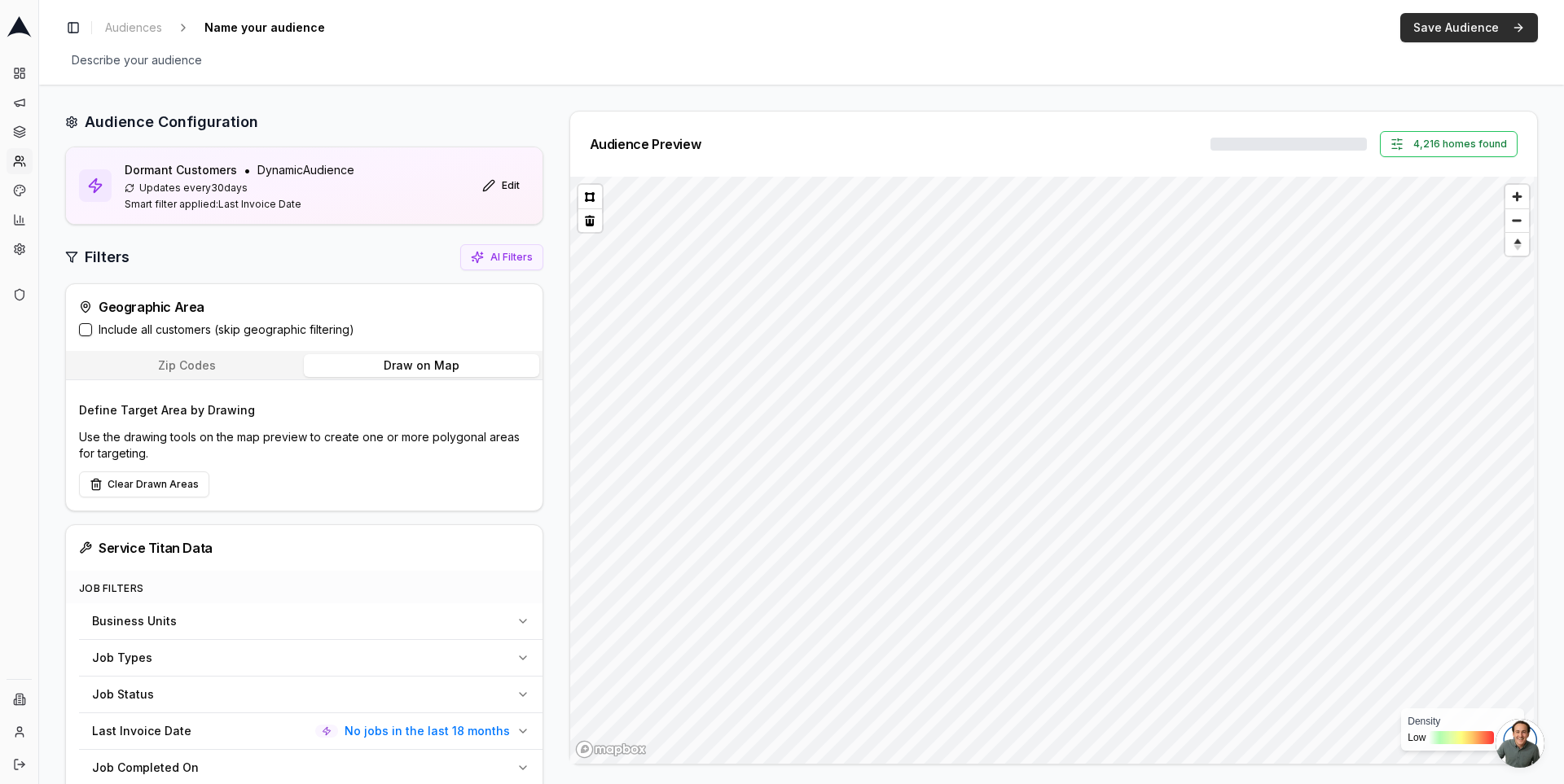
click at [1475, 22] on button "Save Audience" at bounding box center [1469, 28] width 138 height 30
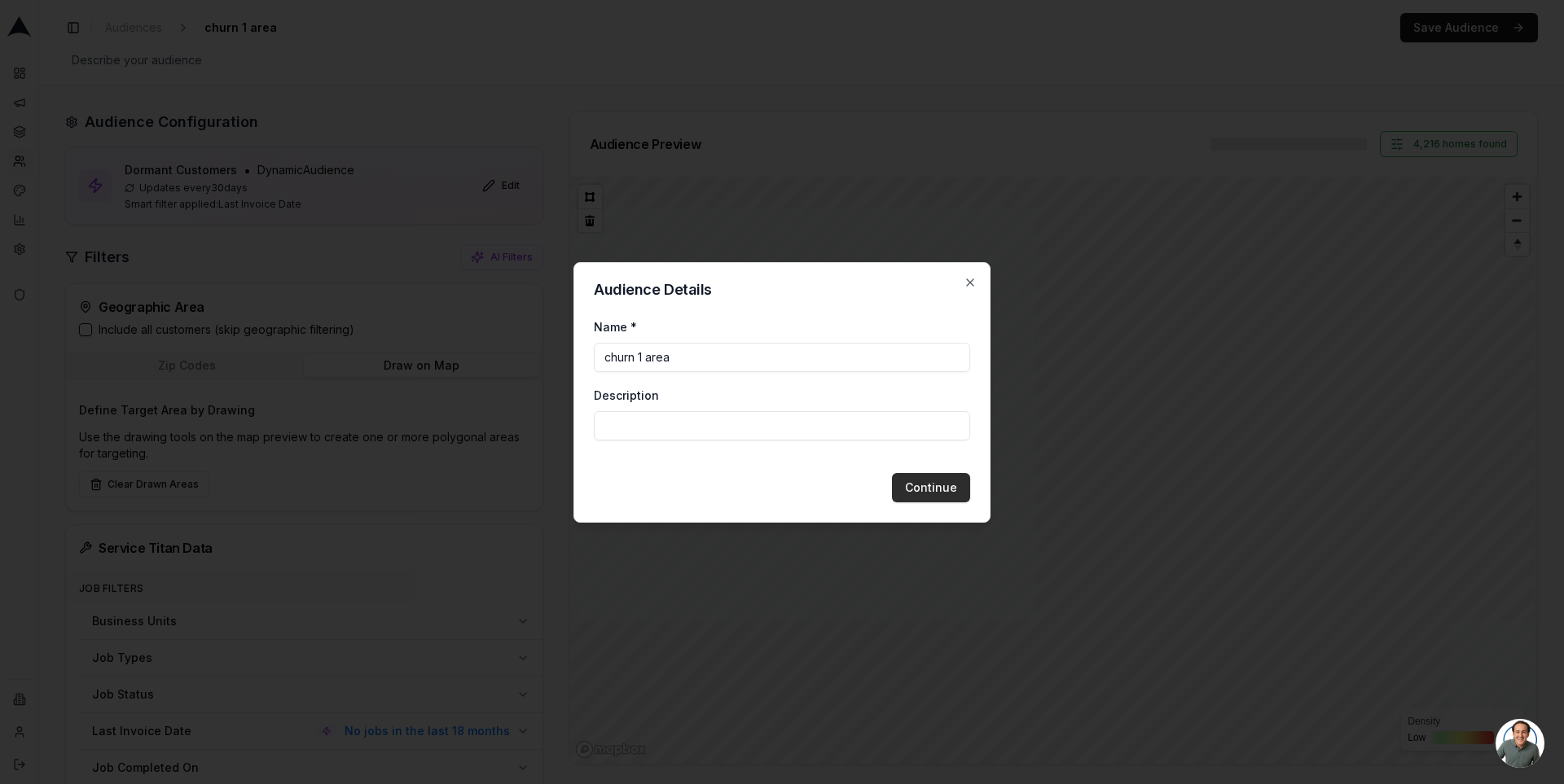
type input "churn 1 area"
click at [942, 485] on button "Continue" at bounding box center [931, 487] width 78 height 30
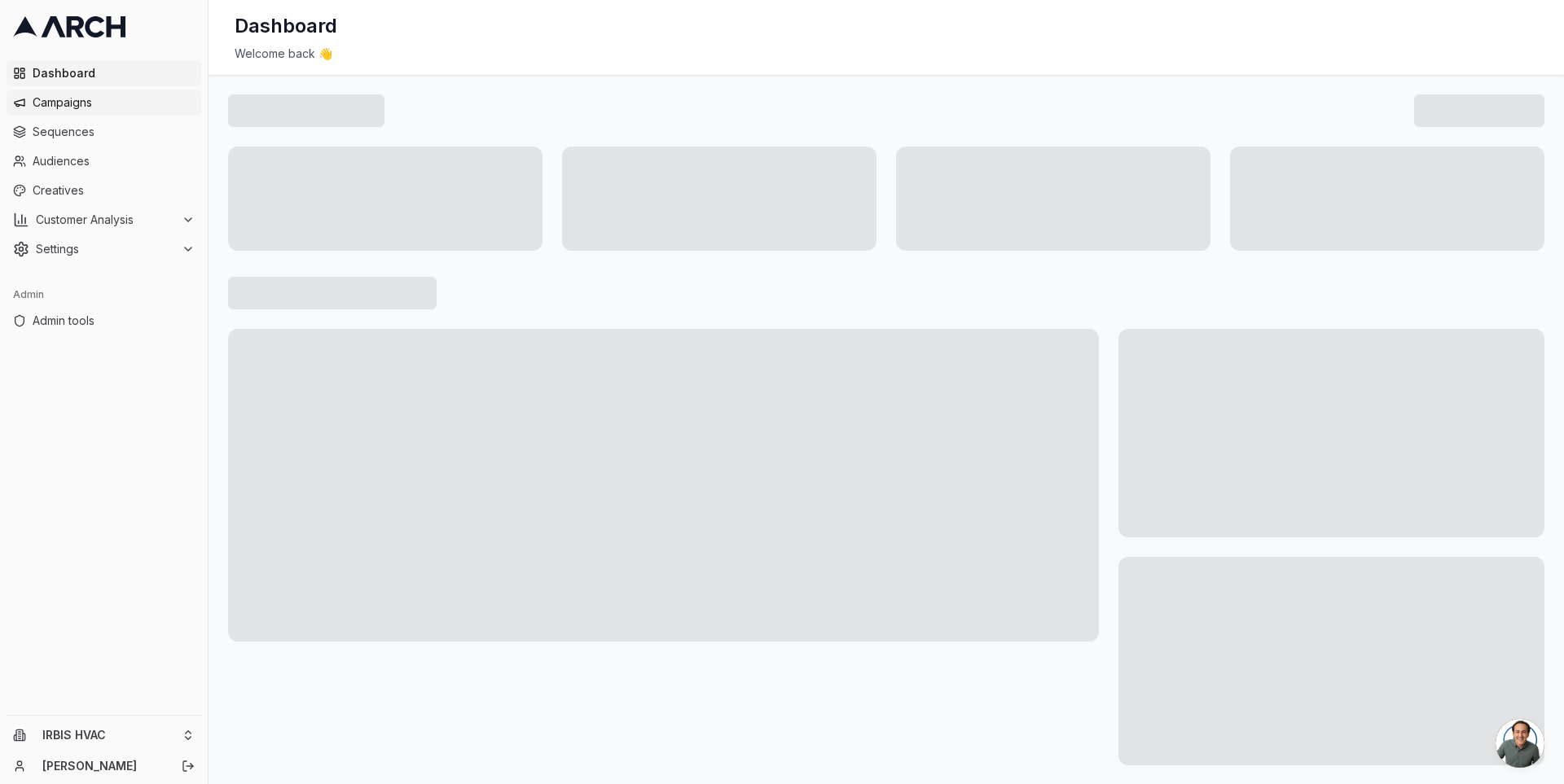
click at [132, 105] on span "Campaigns" at bounding box center [114, 103] width 162 height 16
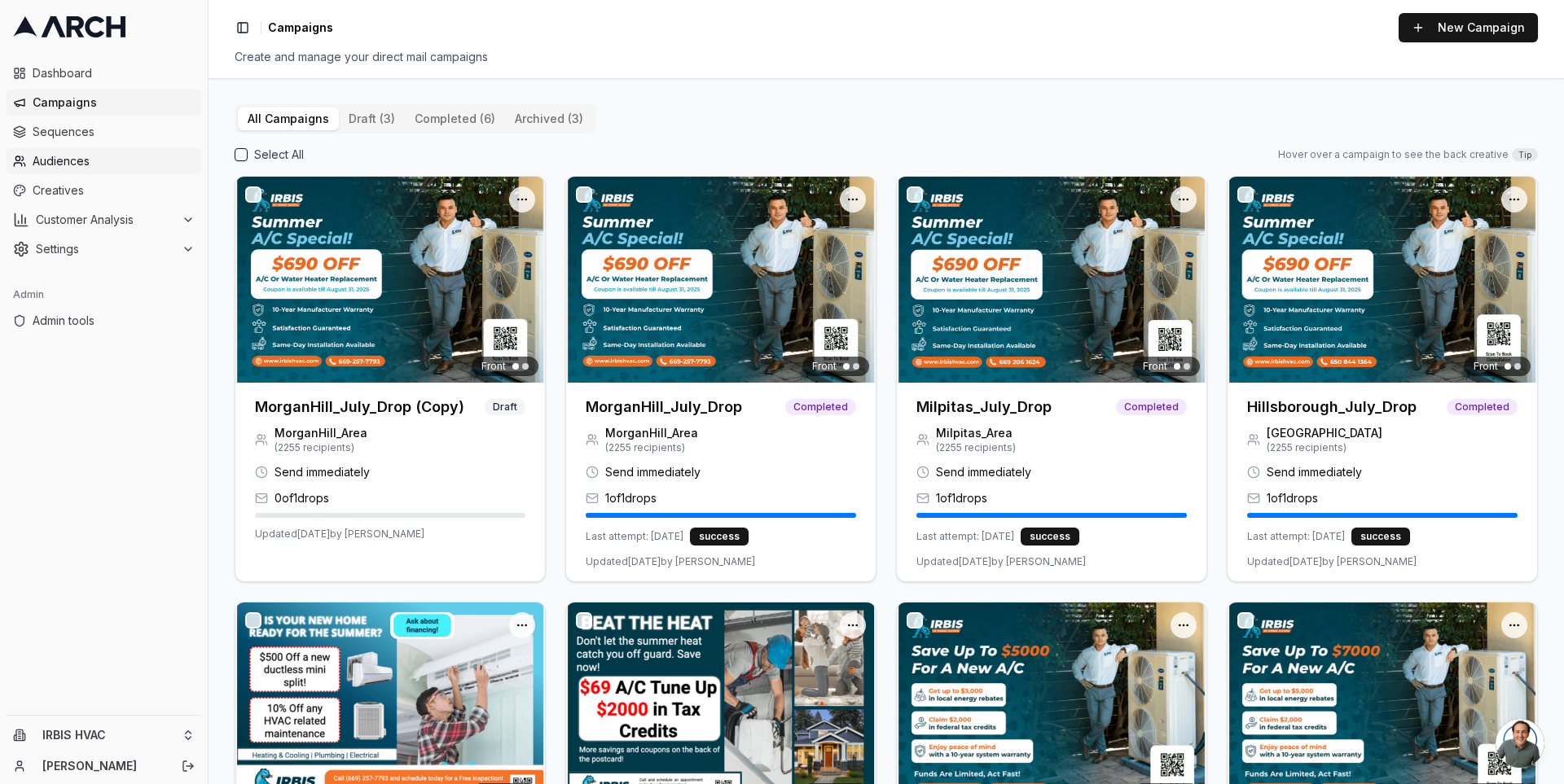
click at [123, 154] on span "Audiences" at bounding box center [114, 161] width 162 height 16
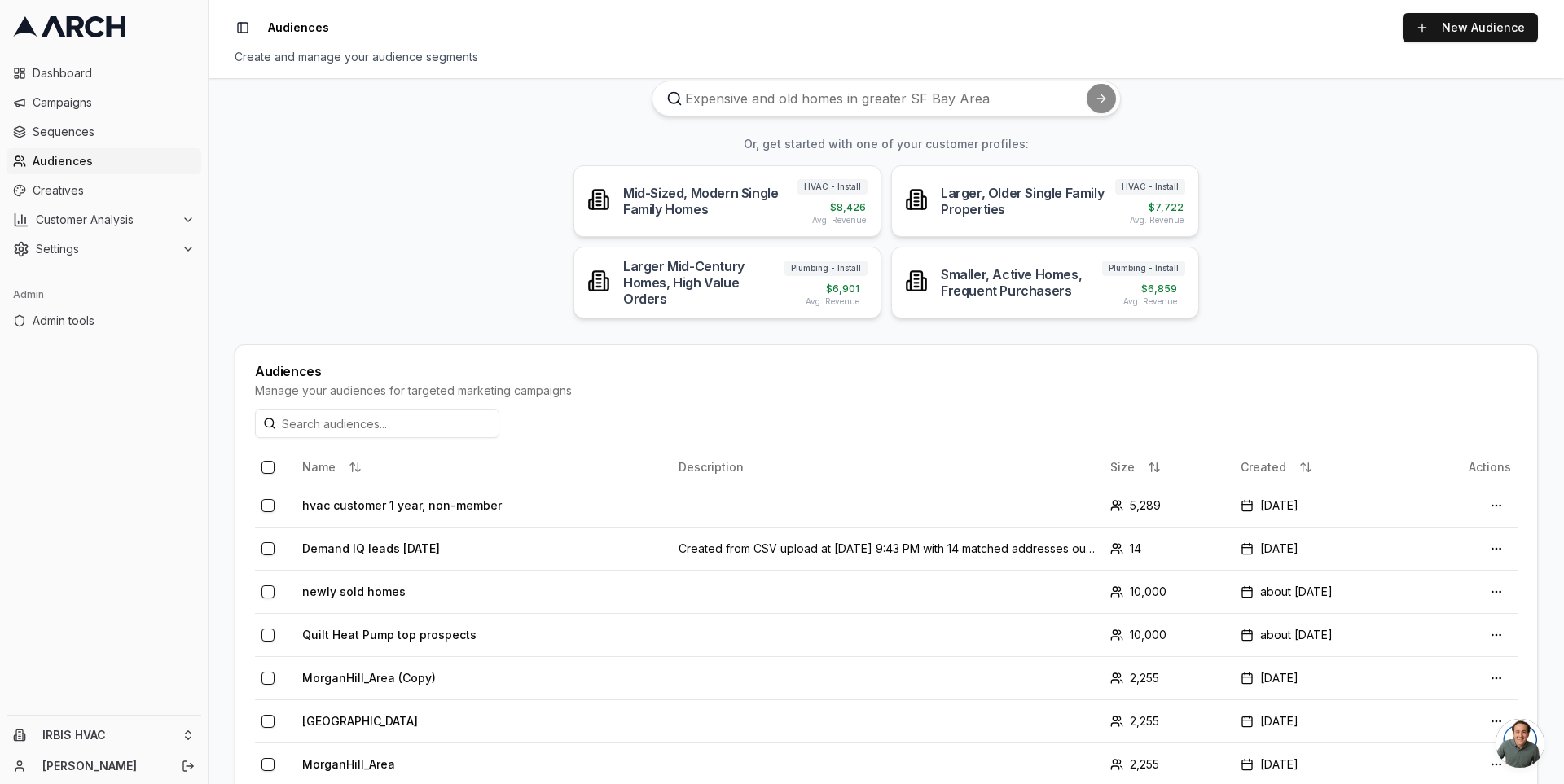
scroll to position [78, 0]
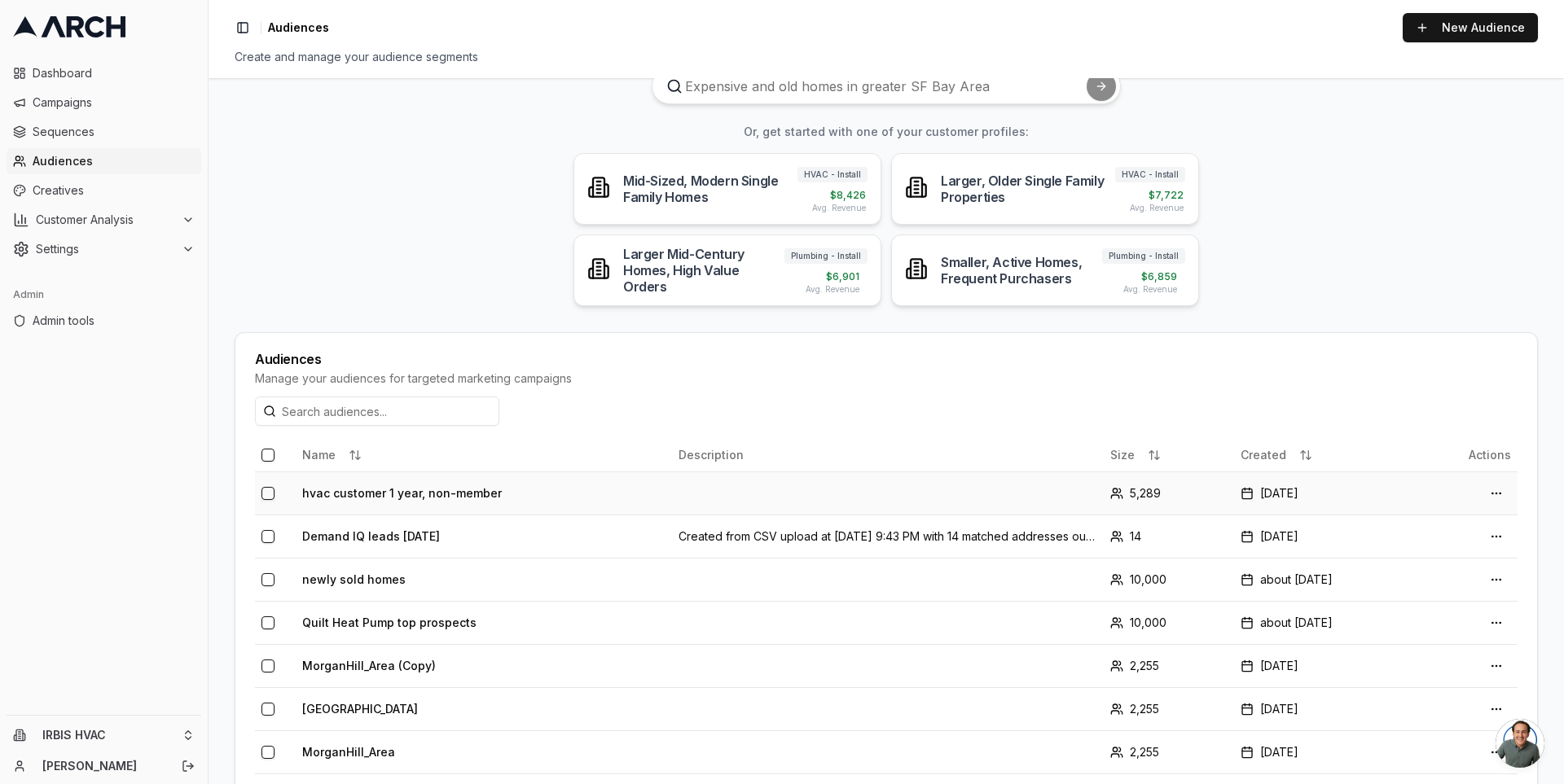
click at [450, 496] on td "hvac customer 1 year, non-member" at bounding box center [484, 493] width 376 height 44
